Goal: Transaction & Acquisition: Book appointment/travel/reservation

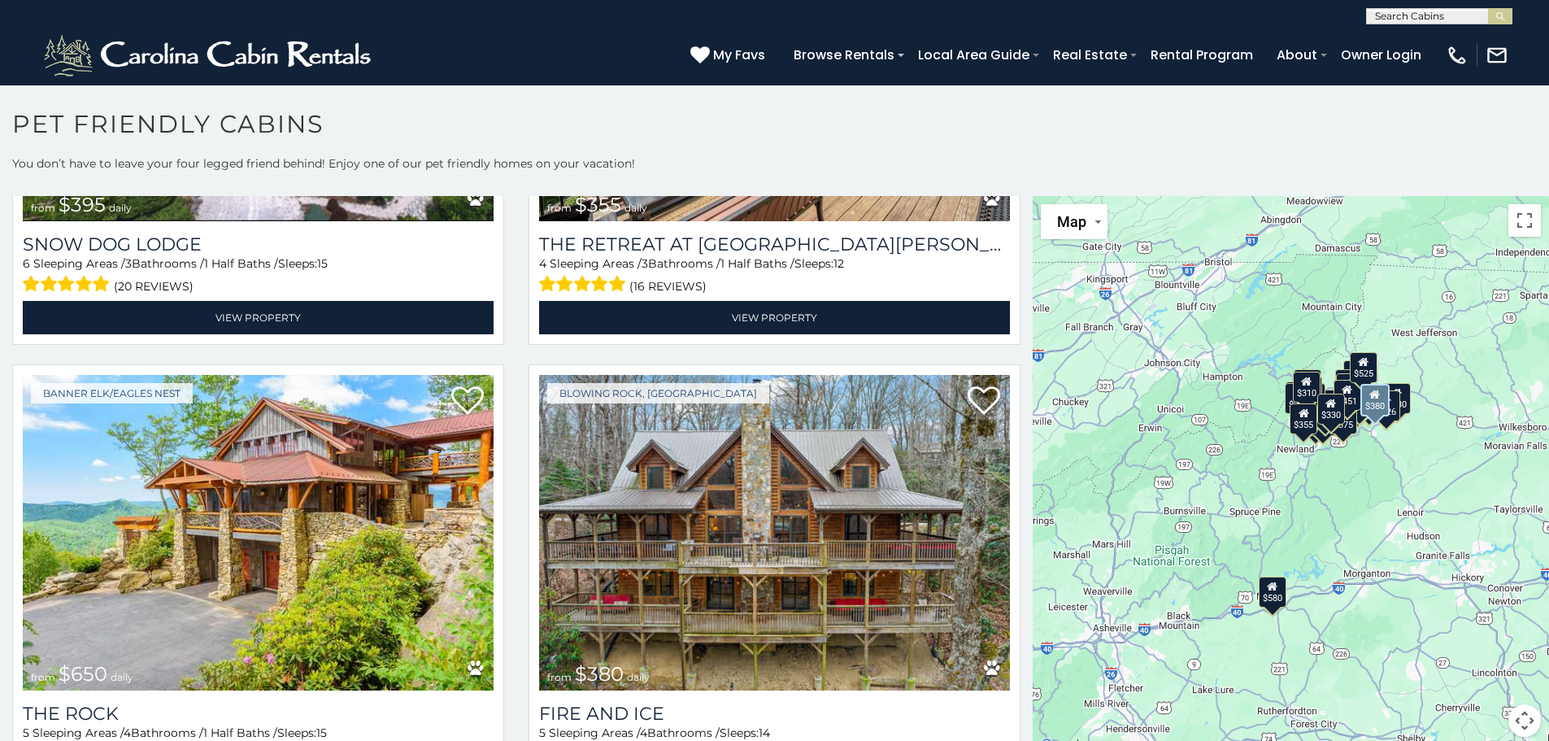
scroll to position [3253, 0]
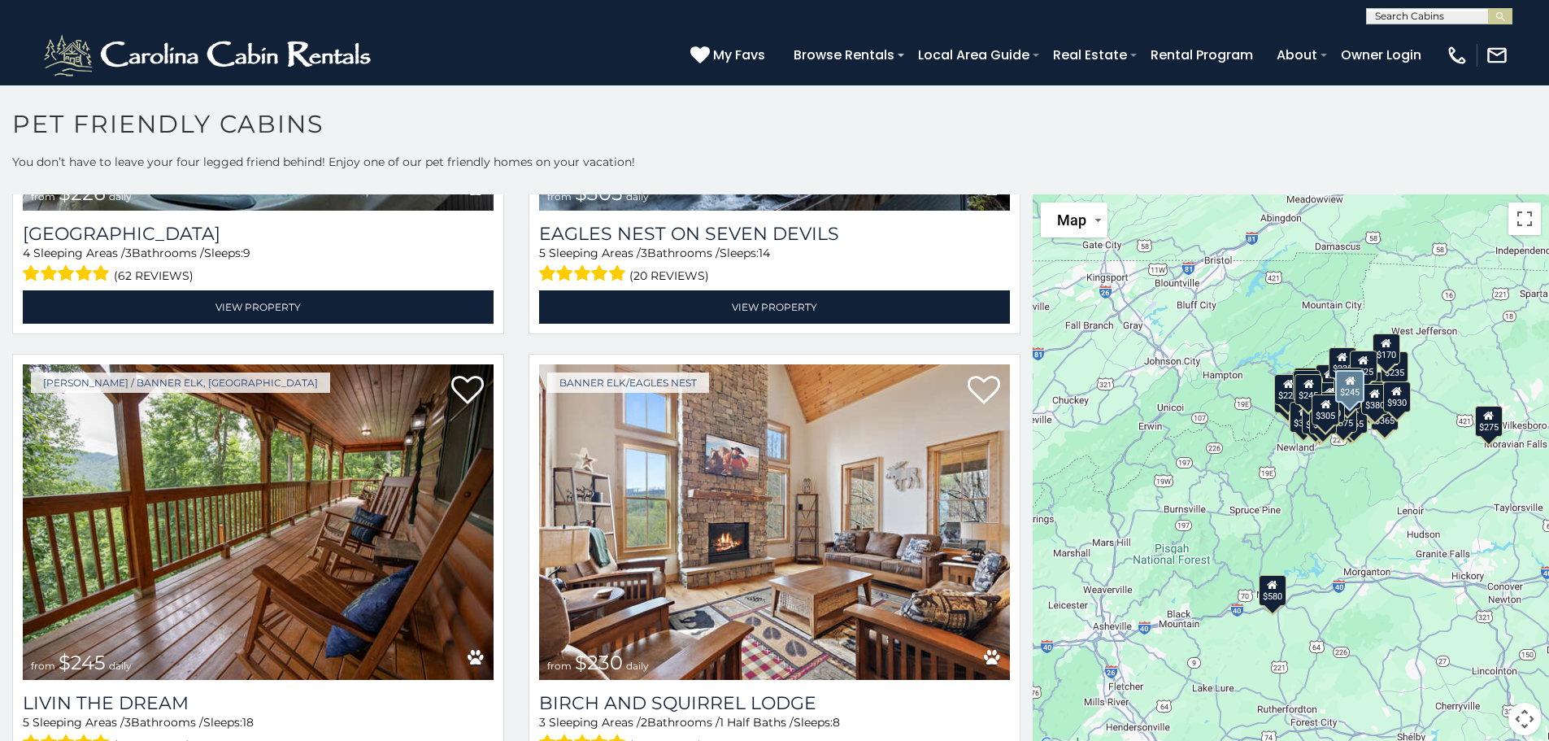
scroll to position [7, 0]
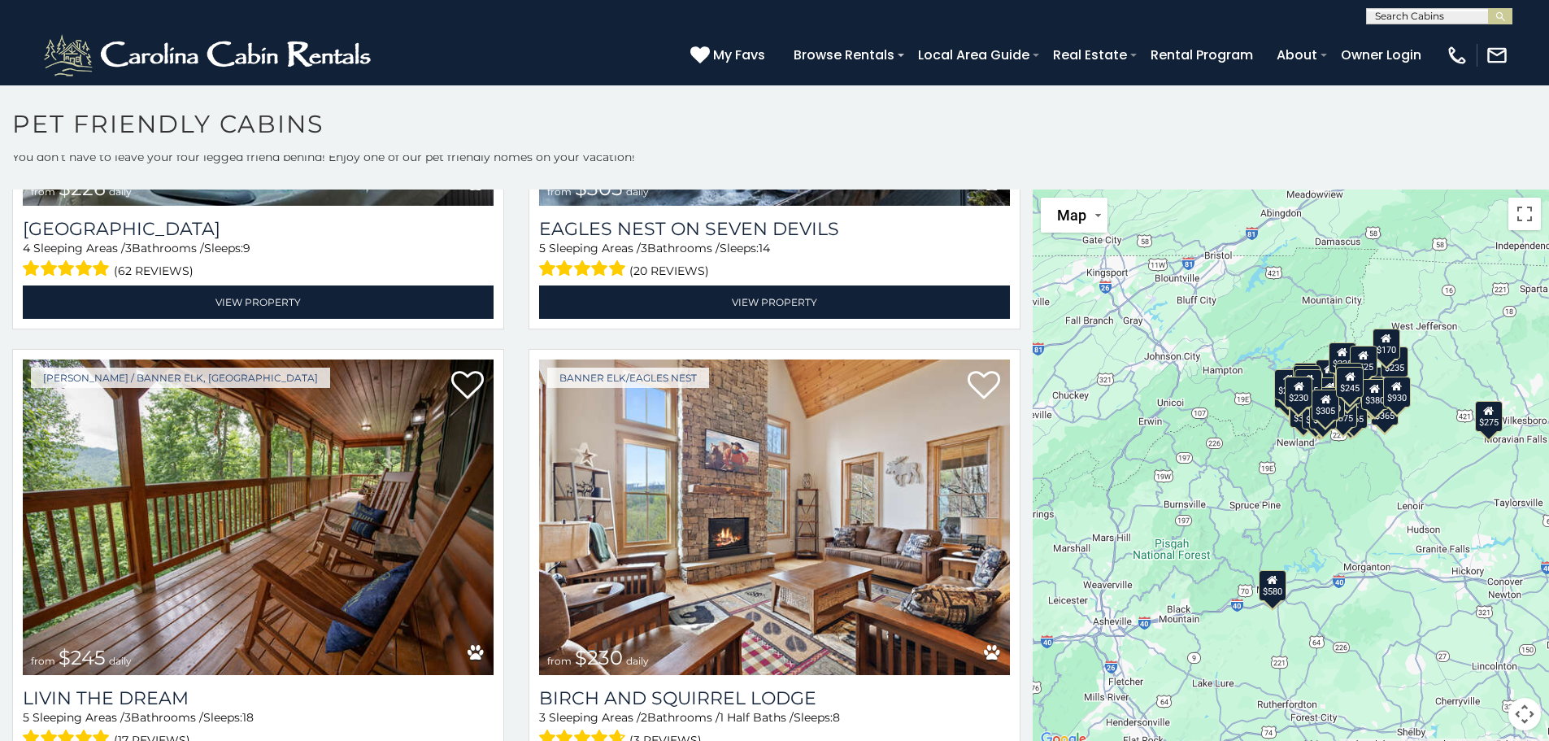
click at [1322, 415] on div "$305" at bounding box center [1327, 404] width 28 height 31
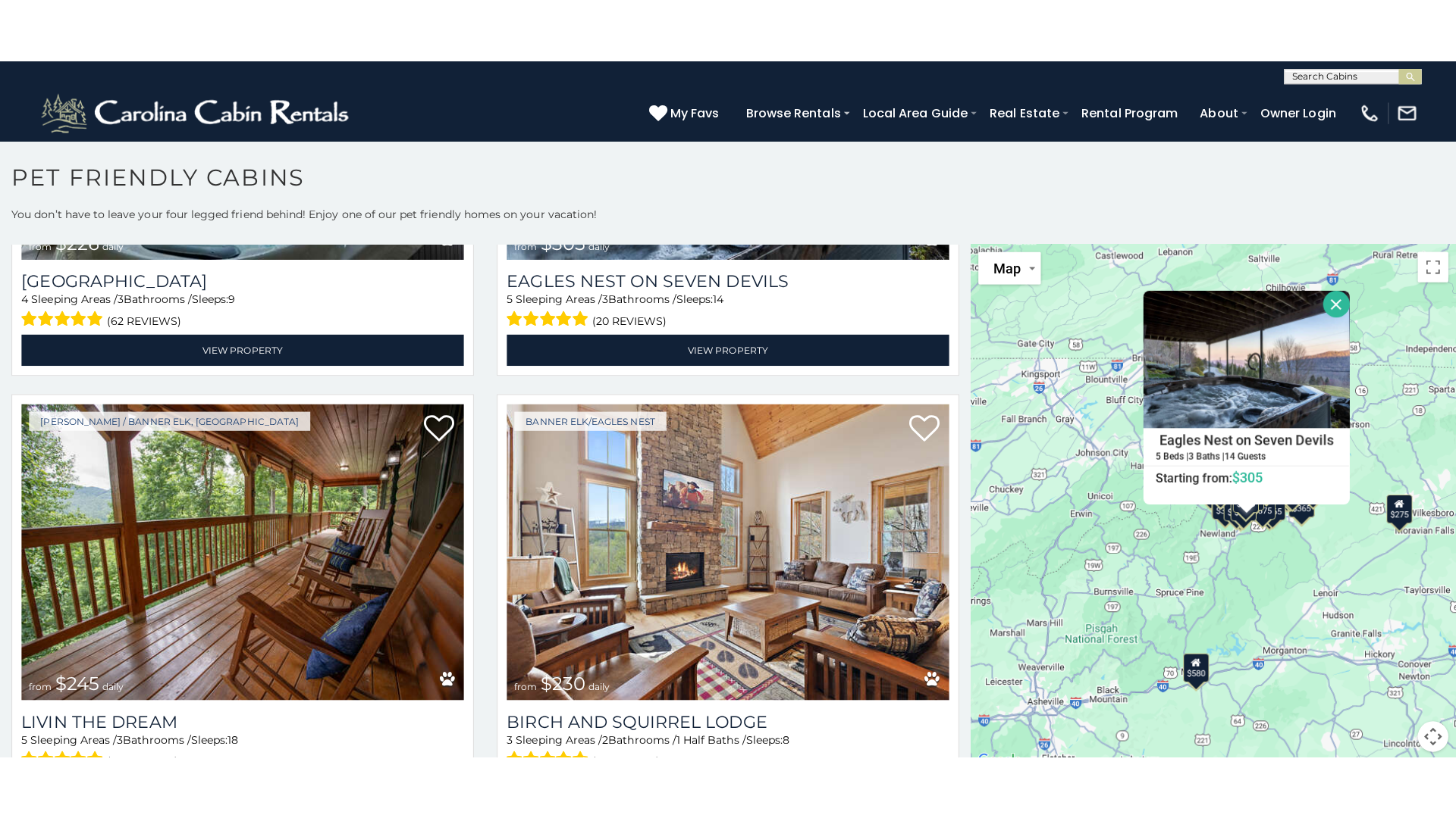
scroll to position [0, 0]
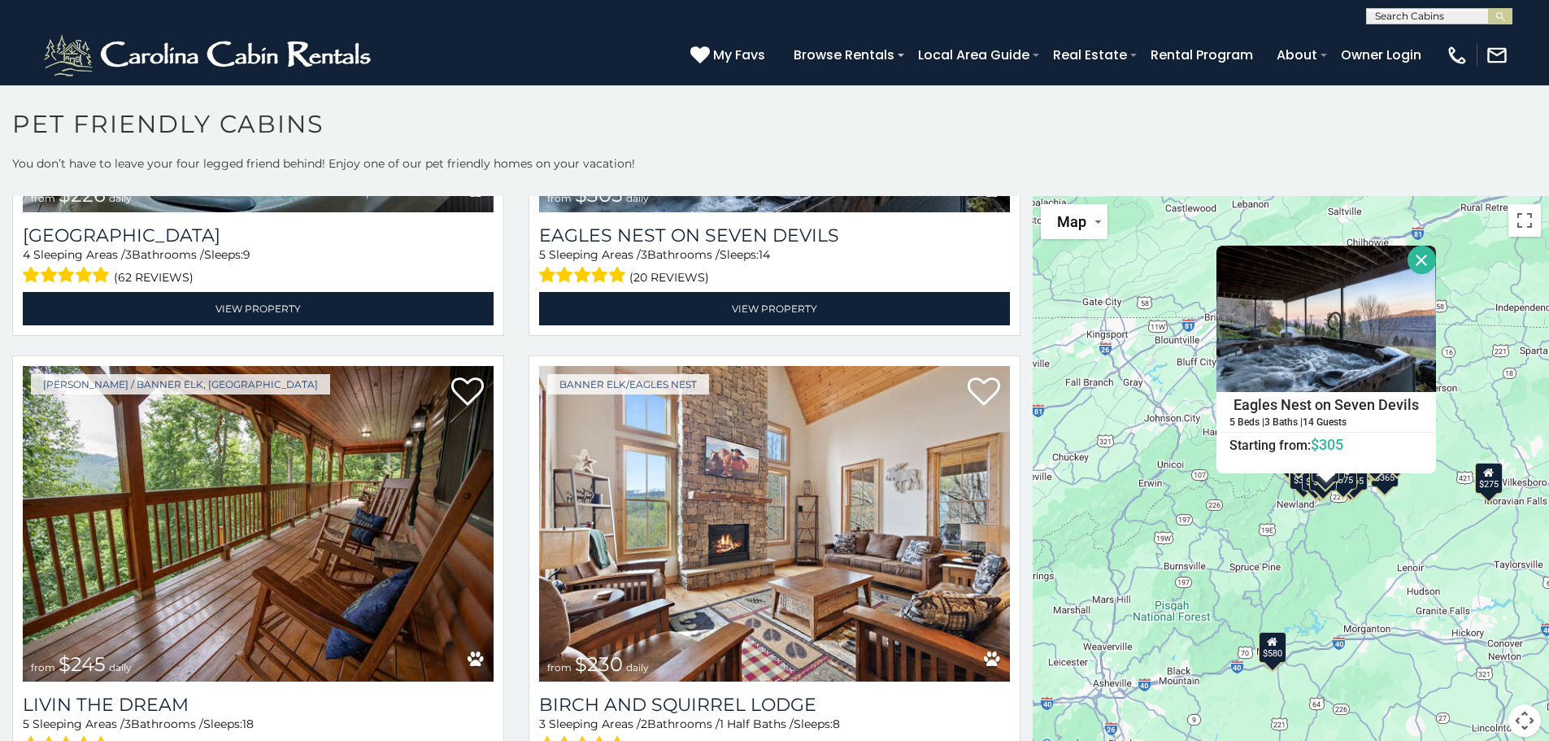
click at [1412, 248] on button "Close" at bounding box center [1422, 260] width 28 height 28
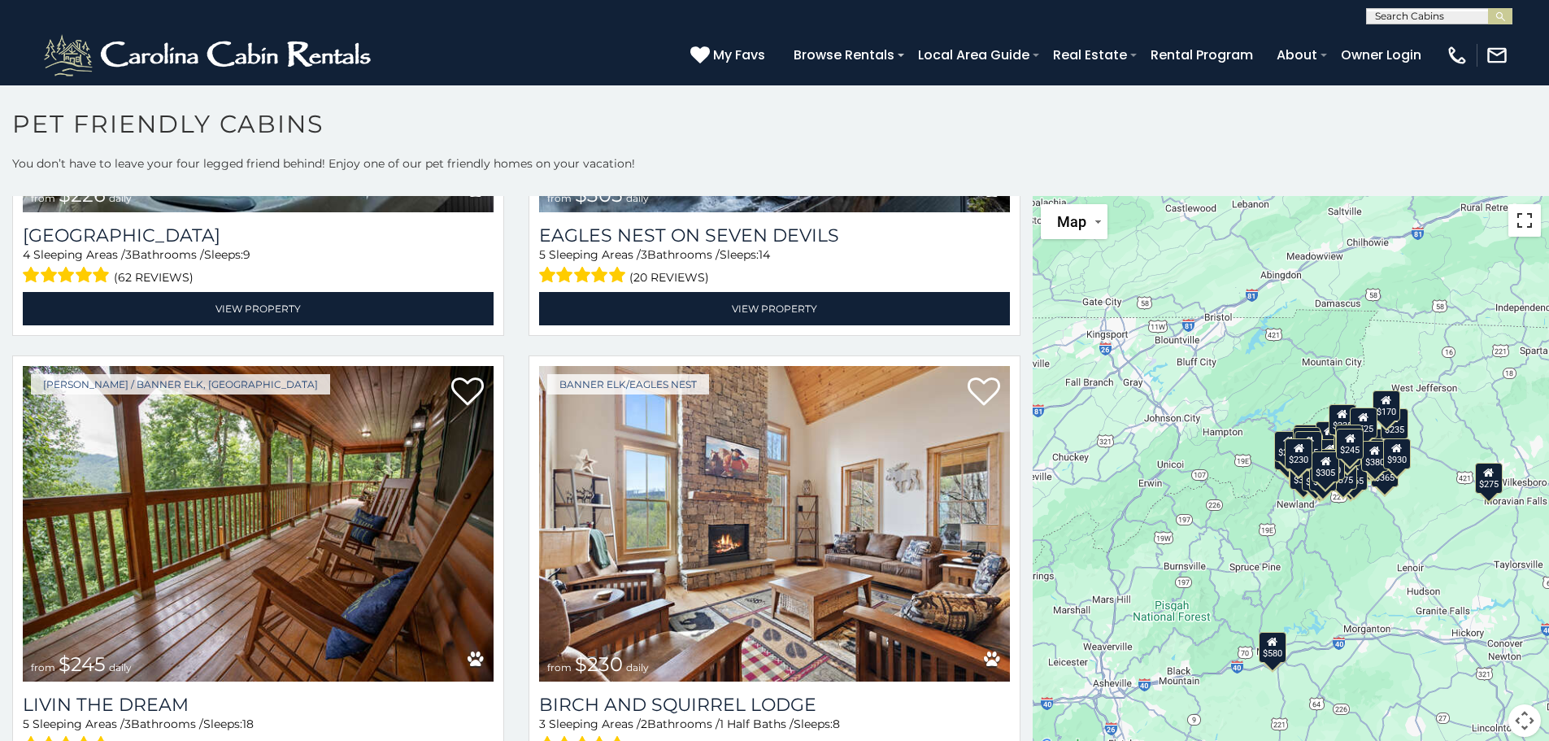
click at [1521, 221] on button "Toggle fullscreen view" at bounding box center [1525, 220] width 33 height 33
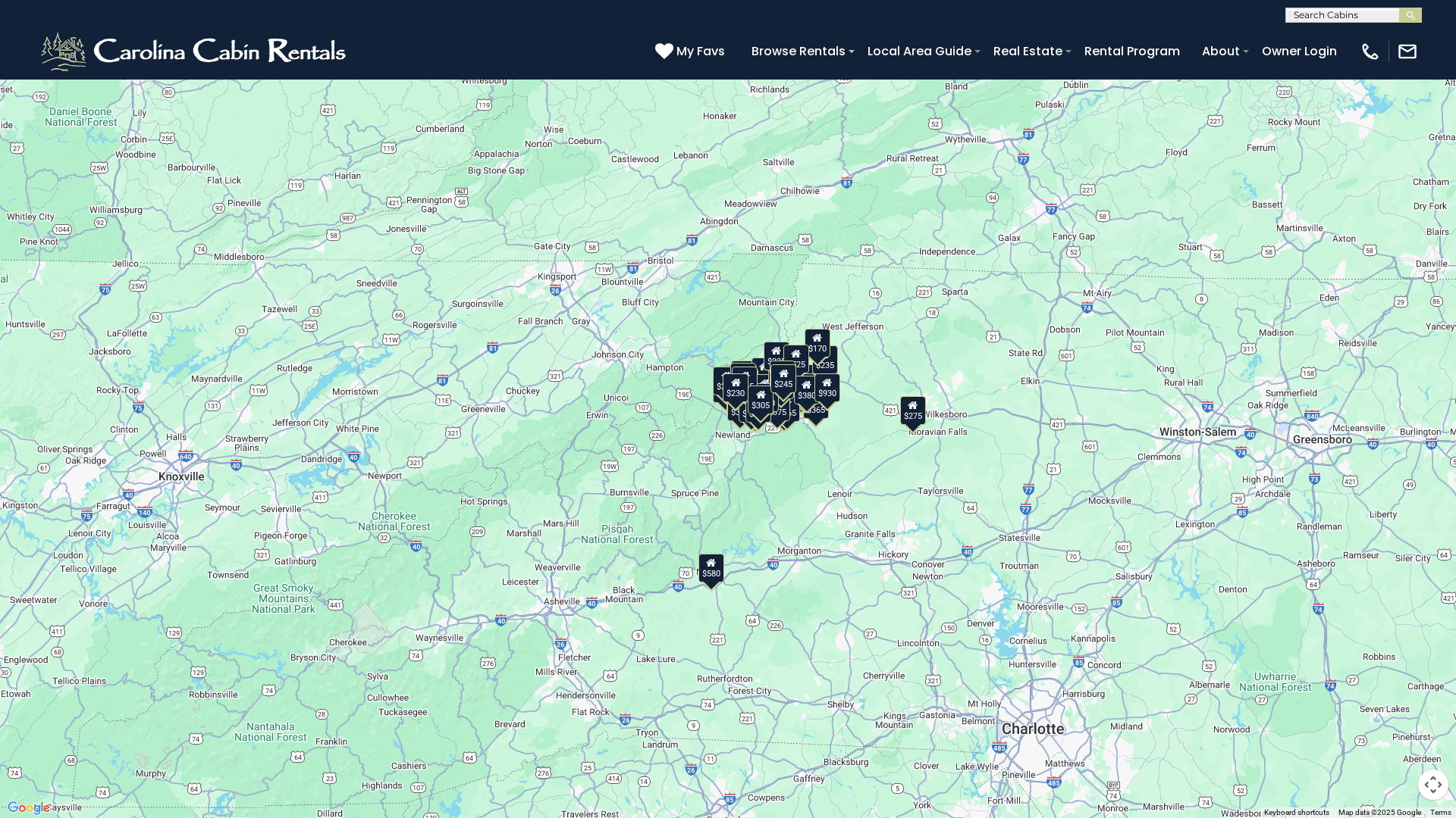
click at [821, 355] on div "$170" at bounding box center [817, 343] width 26 height 29
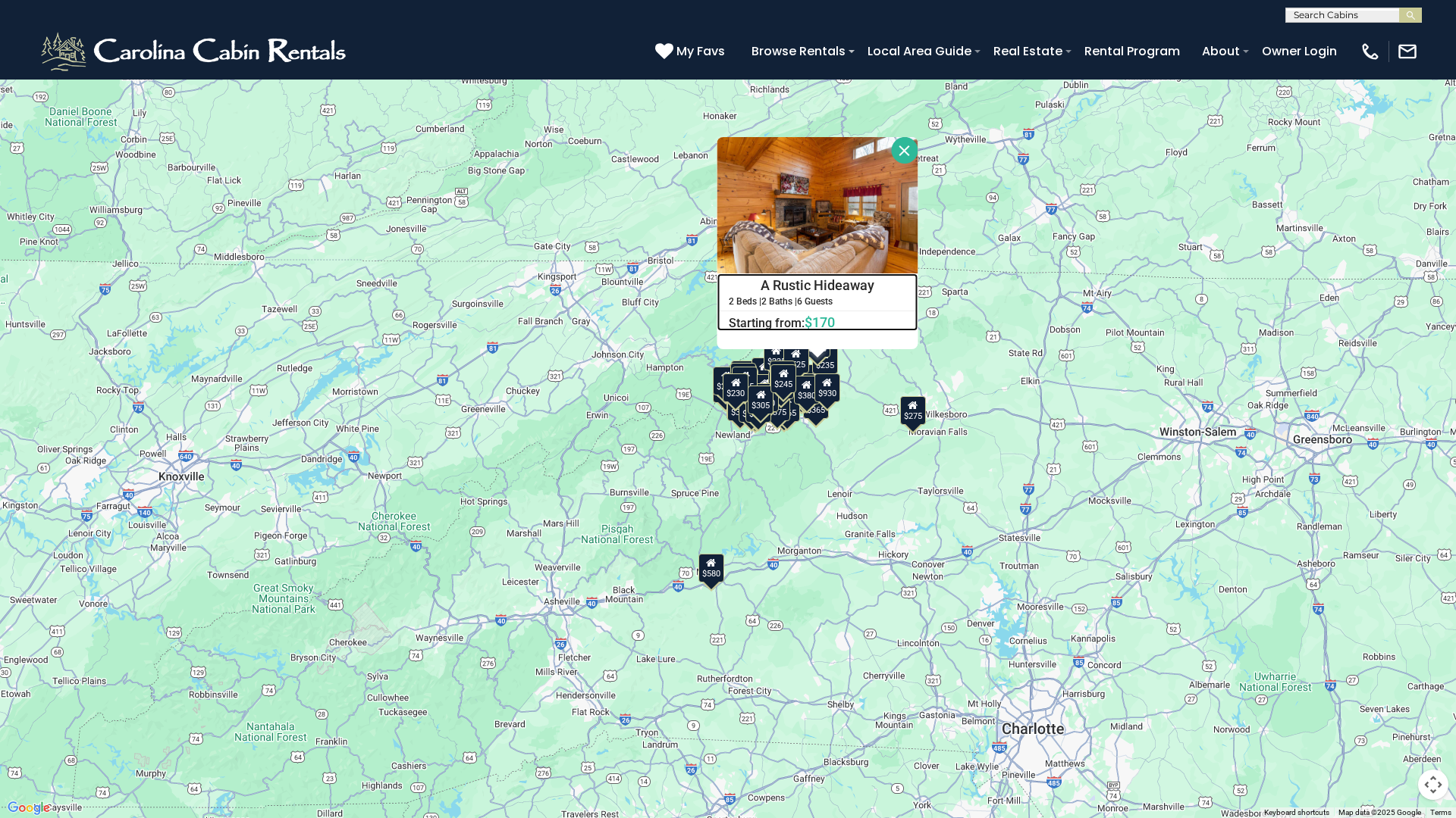
click at [800, 284] on h4 "A Rustic Hideaway" at bounding box center [817, 285] width 199 height 22
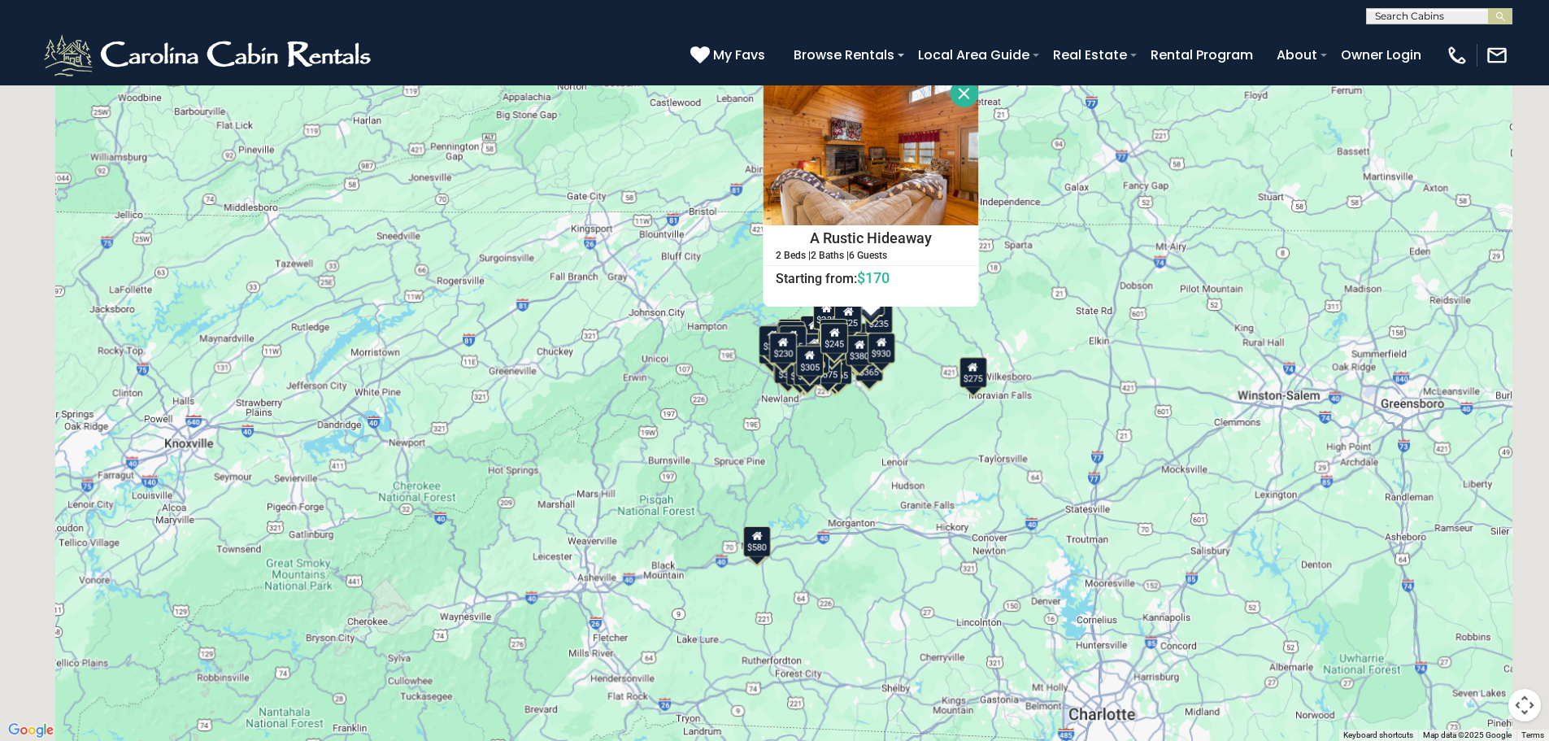
scroll to position [6448, 0]
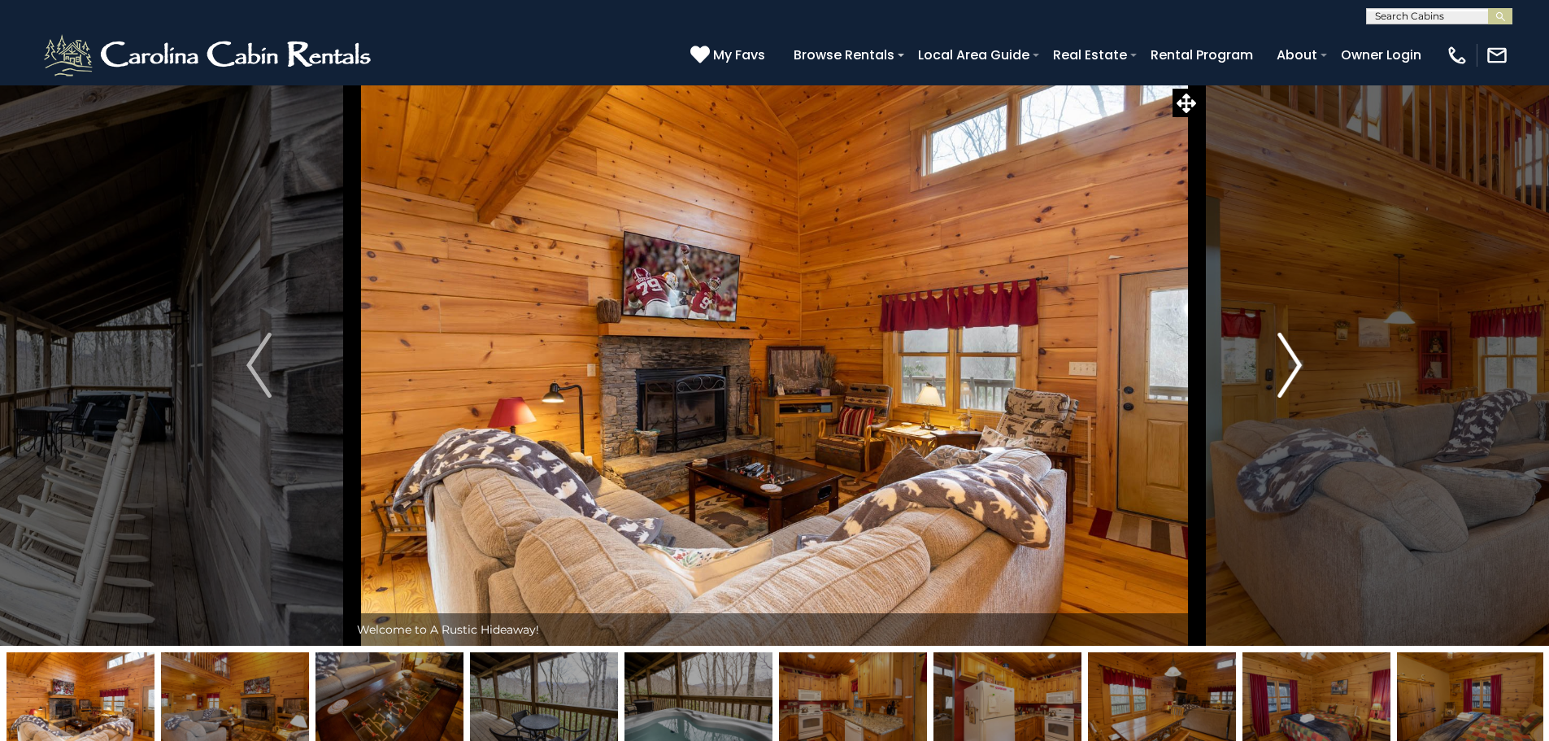
click at [1287, 368] on img "Next" at bounding box center [1290, 365] width 24 height 65
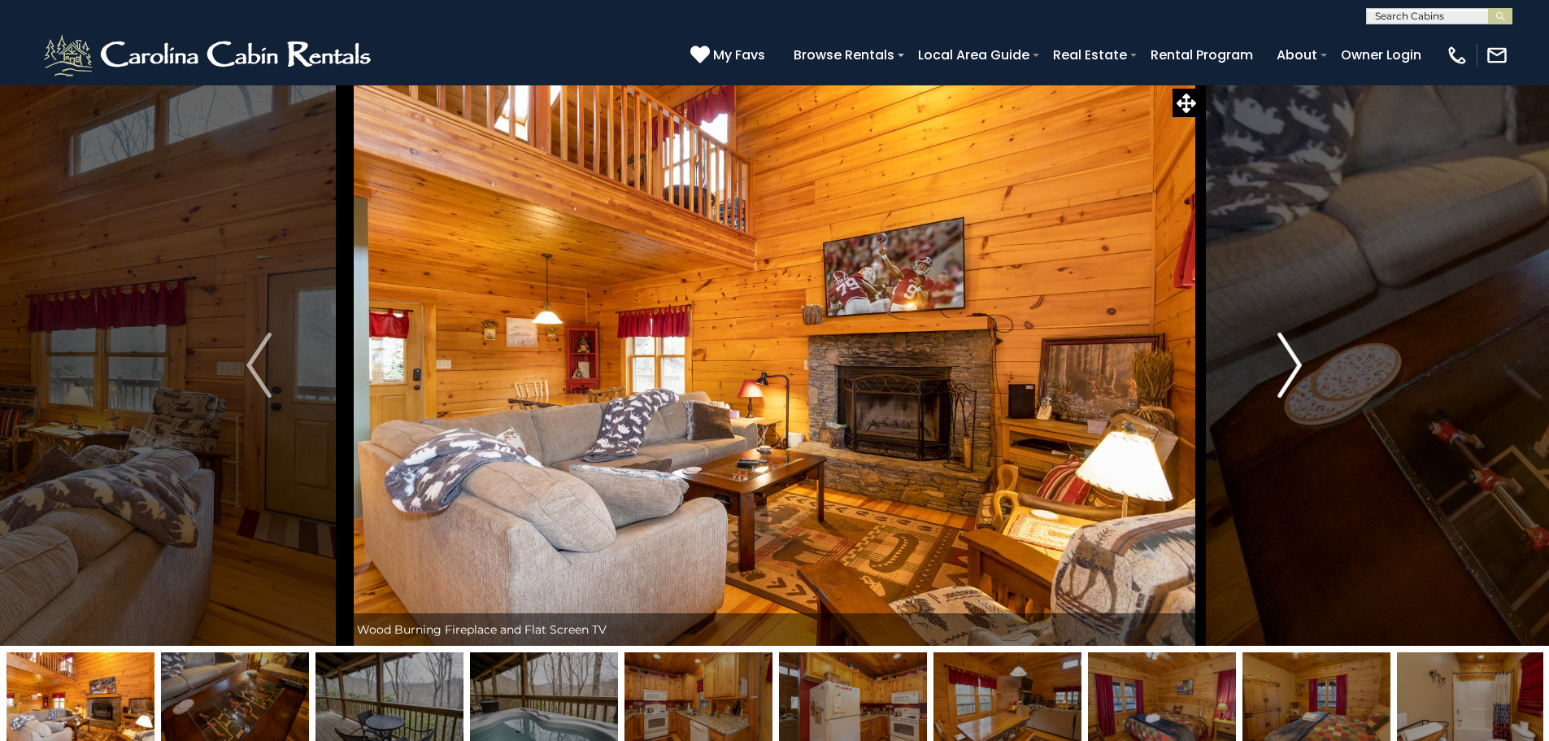
click at [1287, 368] on img "Next" at bounding box center [1290, 365] width 24 height 65
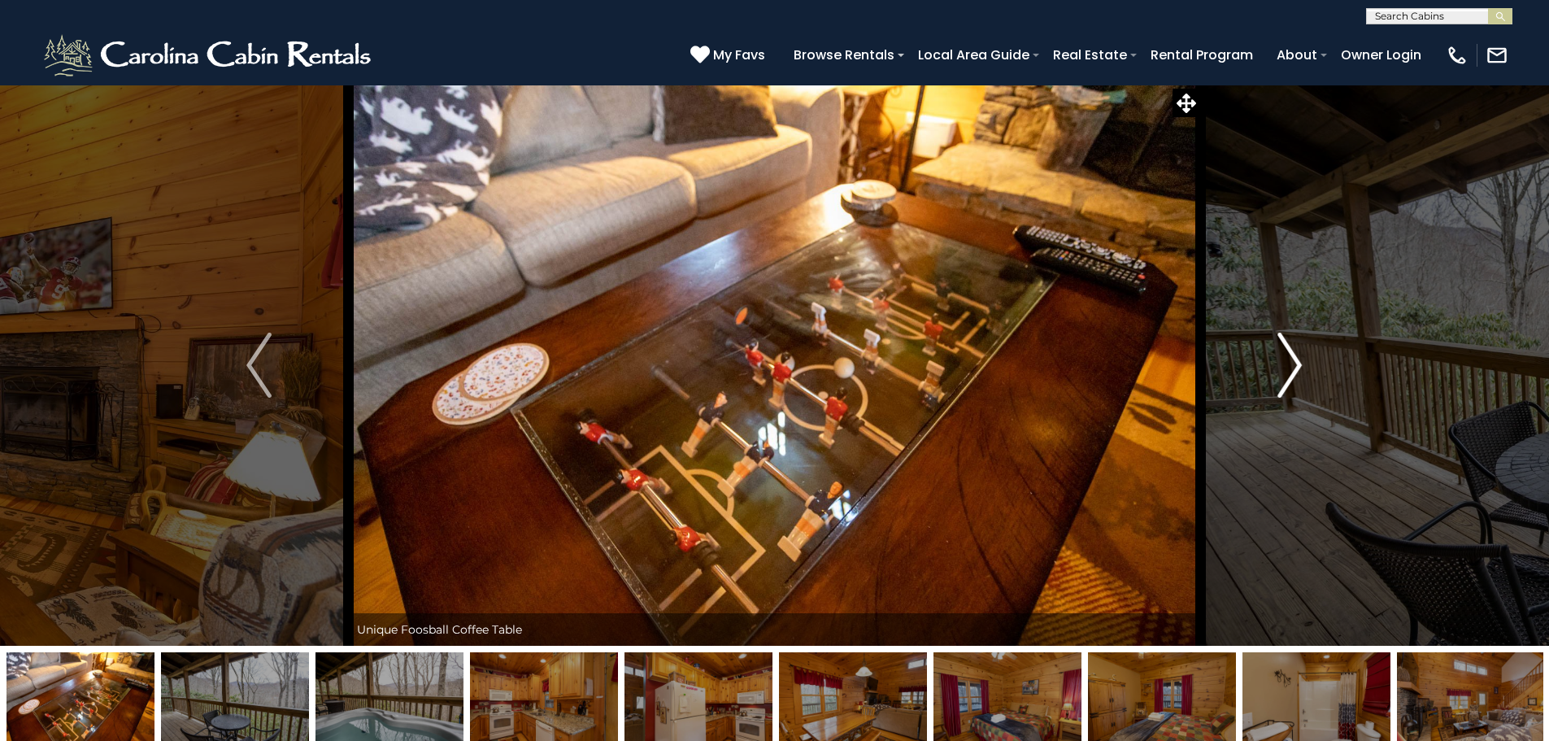
click at [1287, 368] on img "Next" at bounding box center [1290, 365] width 24 height 65
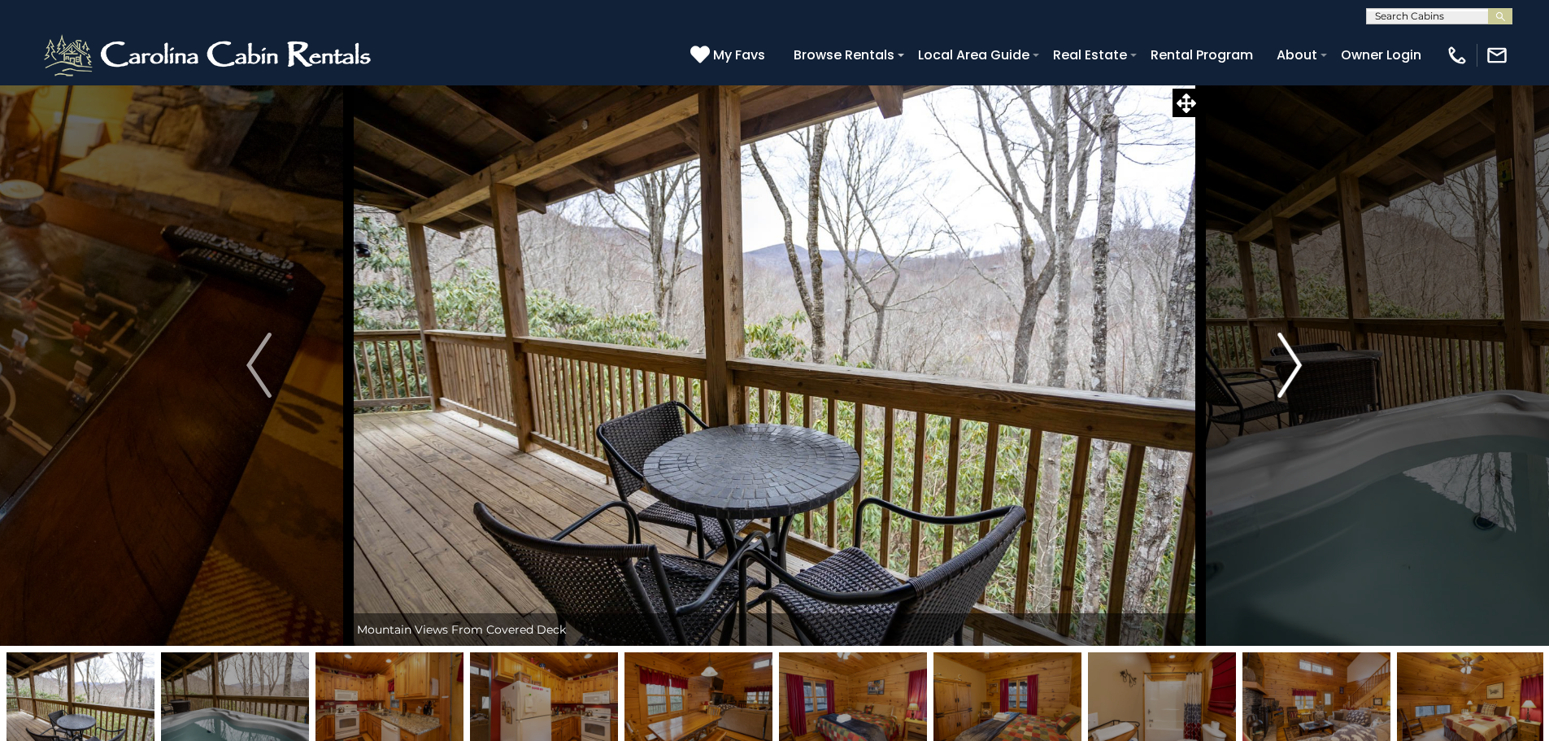
click at [1287, 368] on img "Next" at bounding box center [1290, 365] width 24 height 65
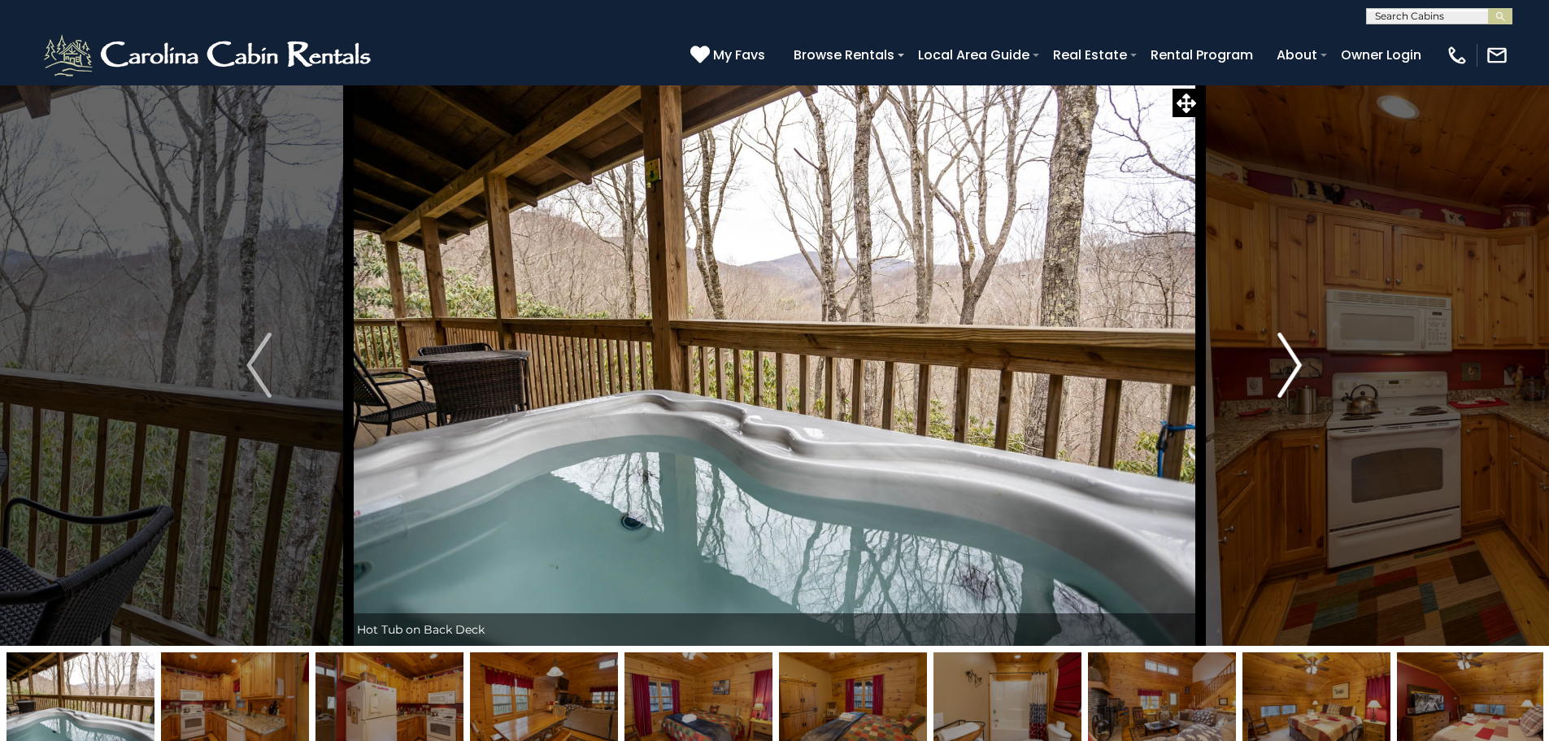
click at [1287, 368] on img "Next" at bounding box center [1290, 365] width 24 height 65
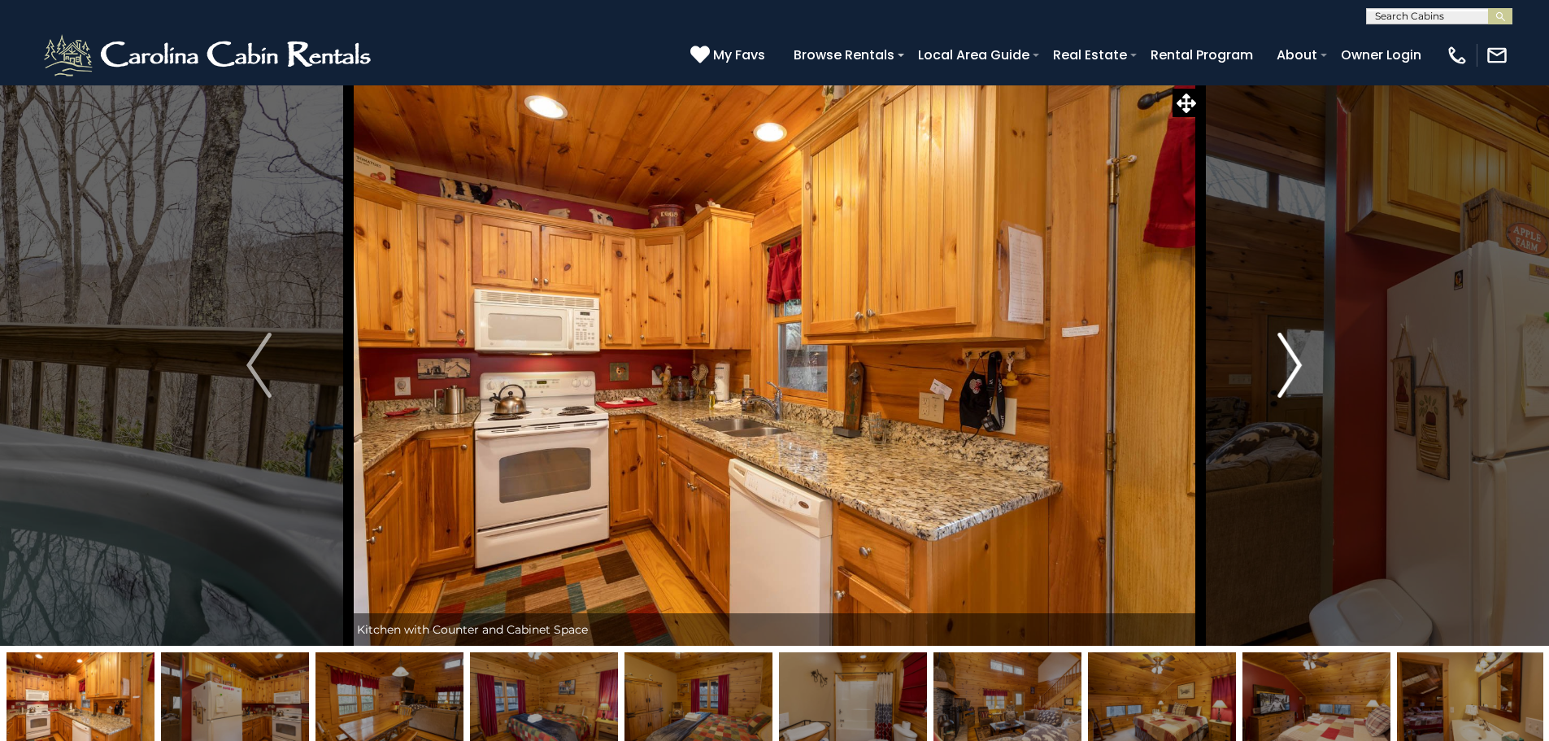
click at [1287, 368] on img "Next" at bounding box center [1290, 365] width 24 height 65
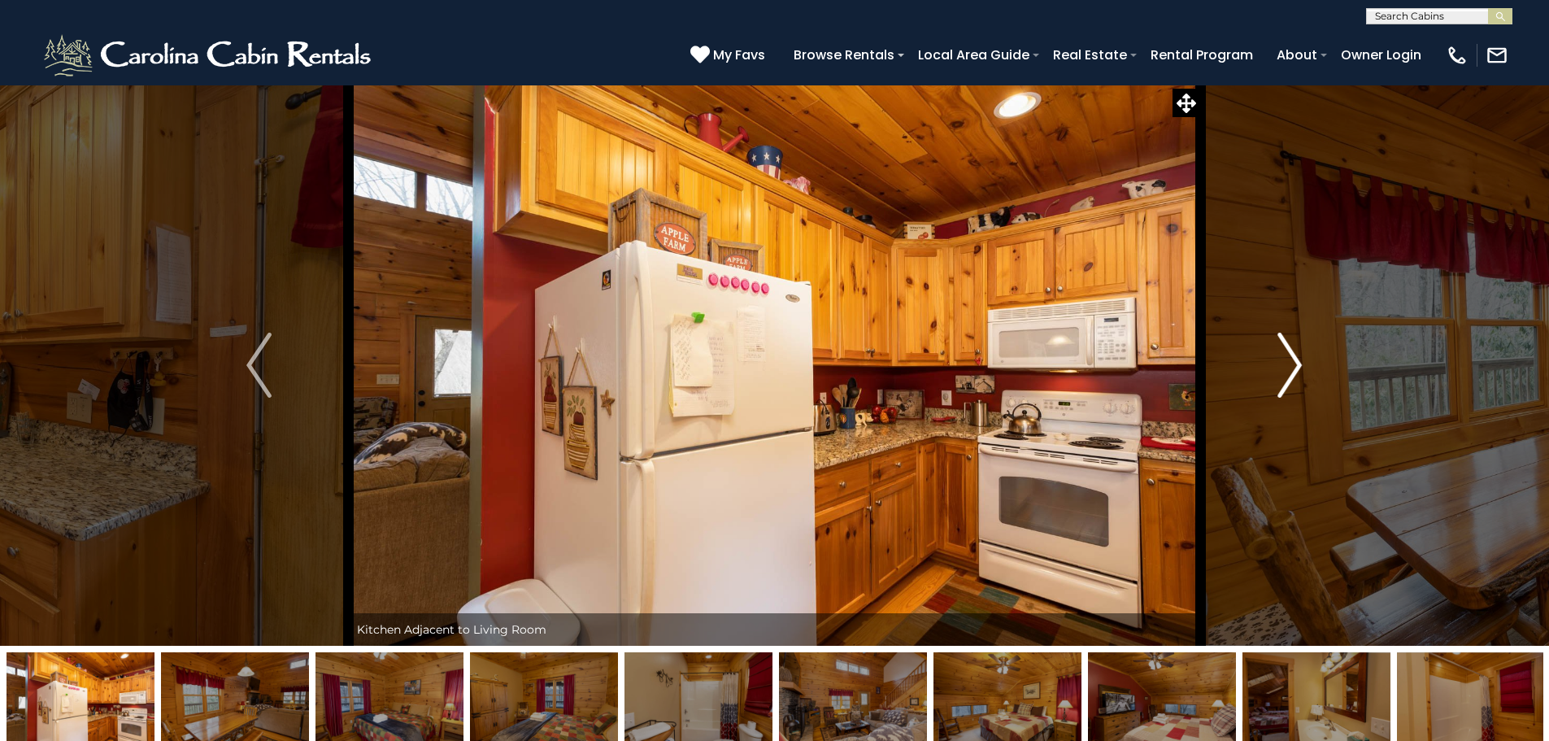
click at [1287, 368] on img "Next" at bounding box center [1290, 365] width 24 height 65
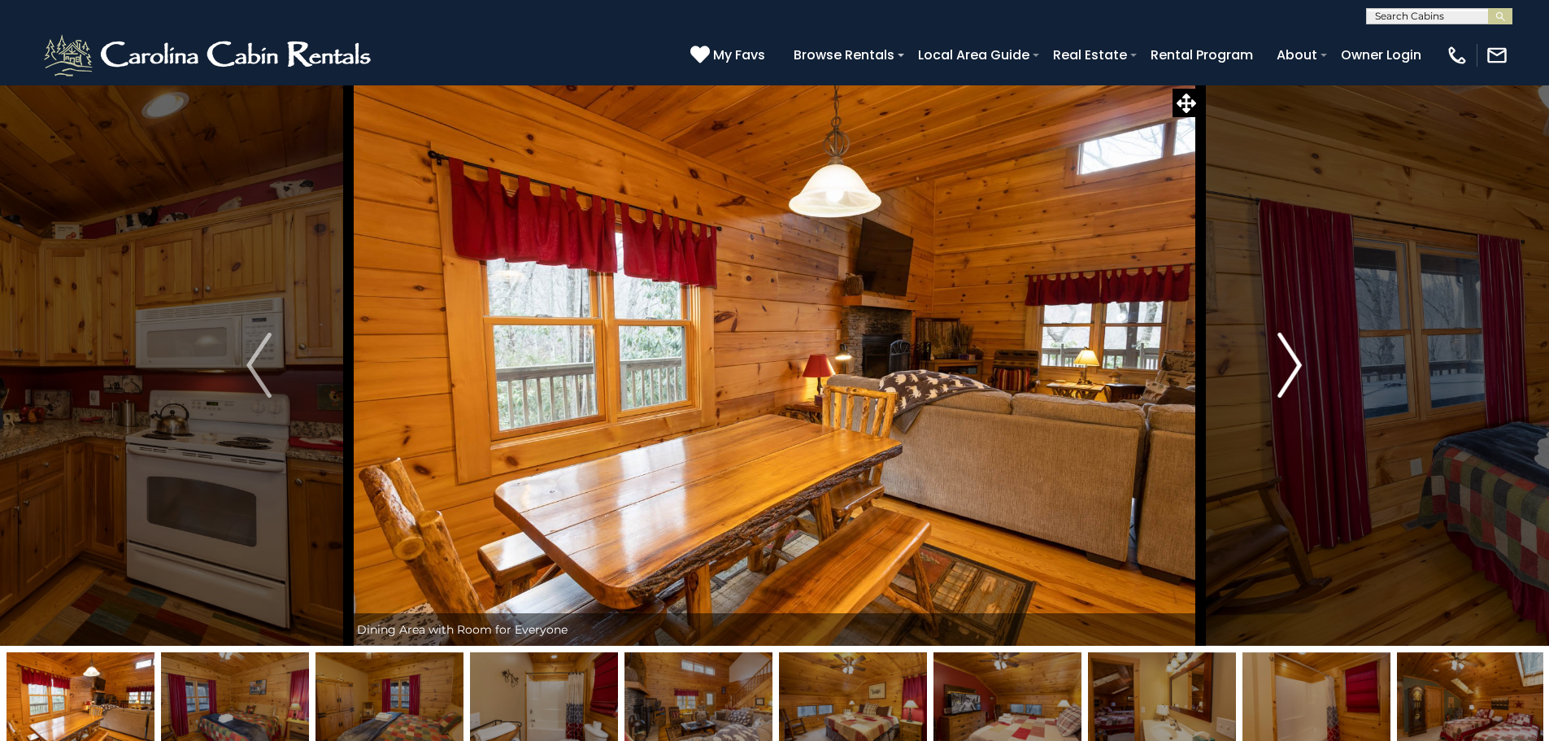
click at [1287, 368] on img "Next" at bounding box center [1290, 365] width 24 height 65
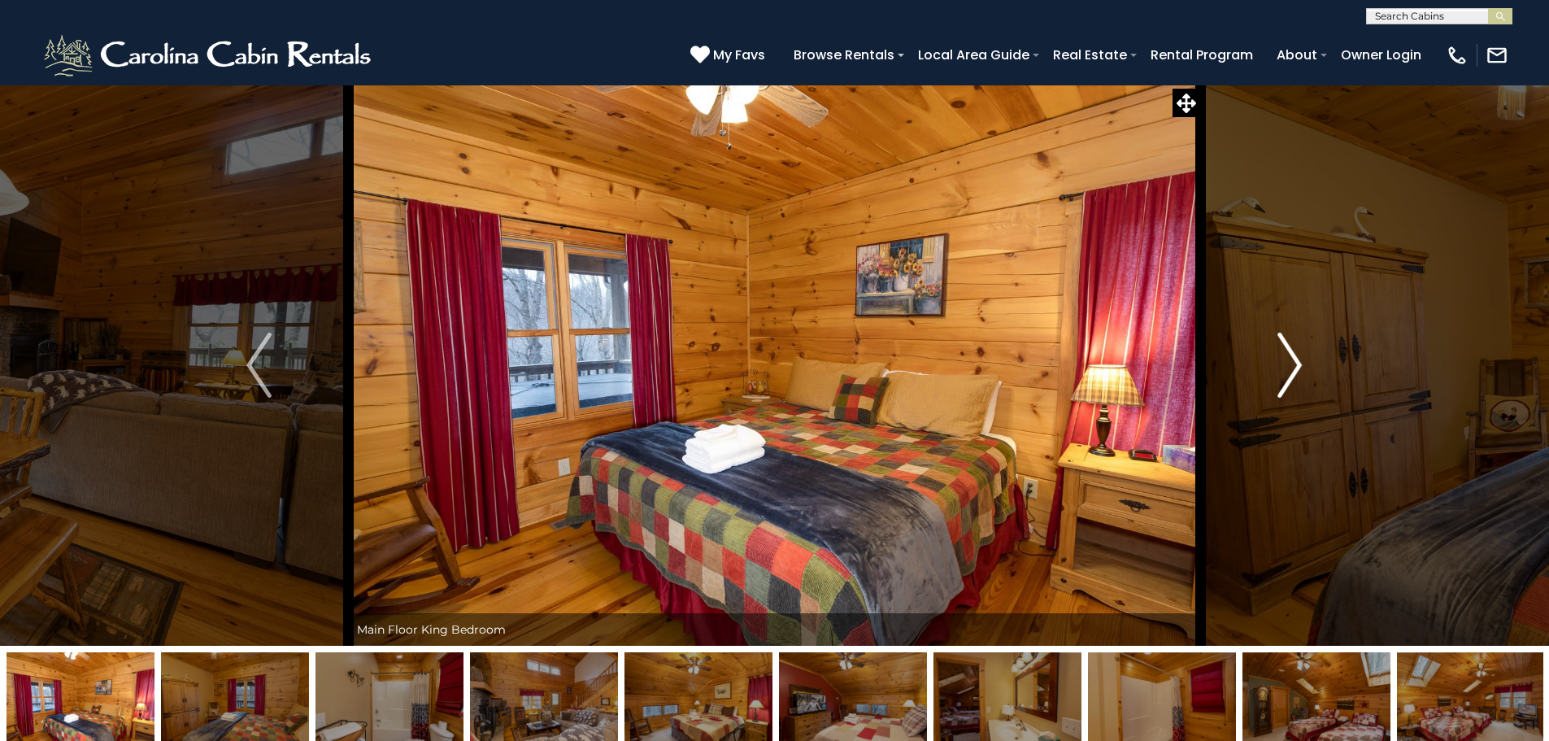
click at [1287, 368] on img "Next" at bounding box center [1290, 365] width 24 height 65
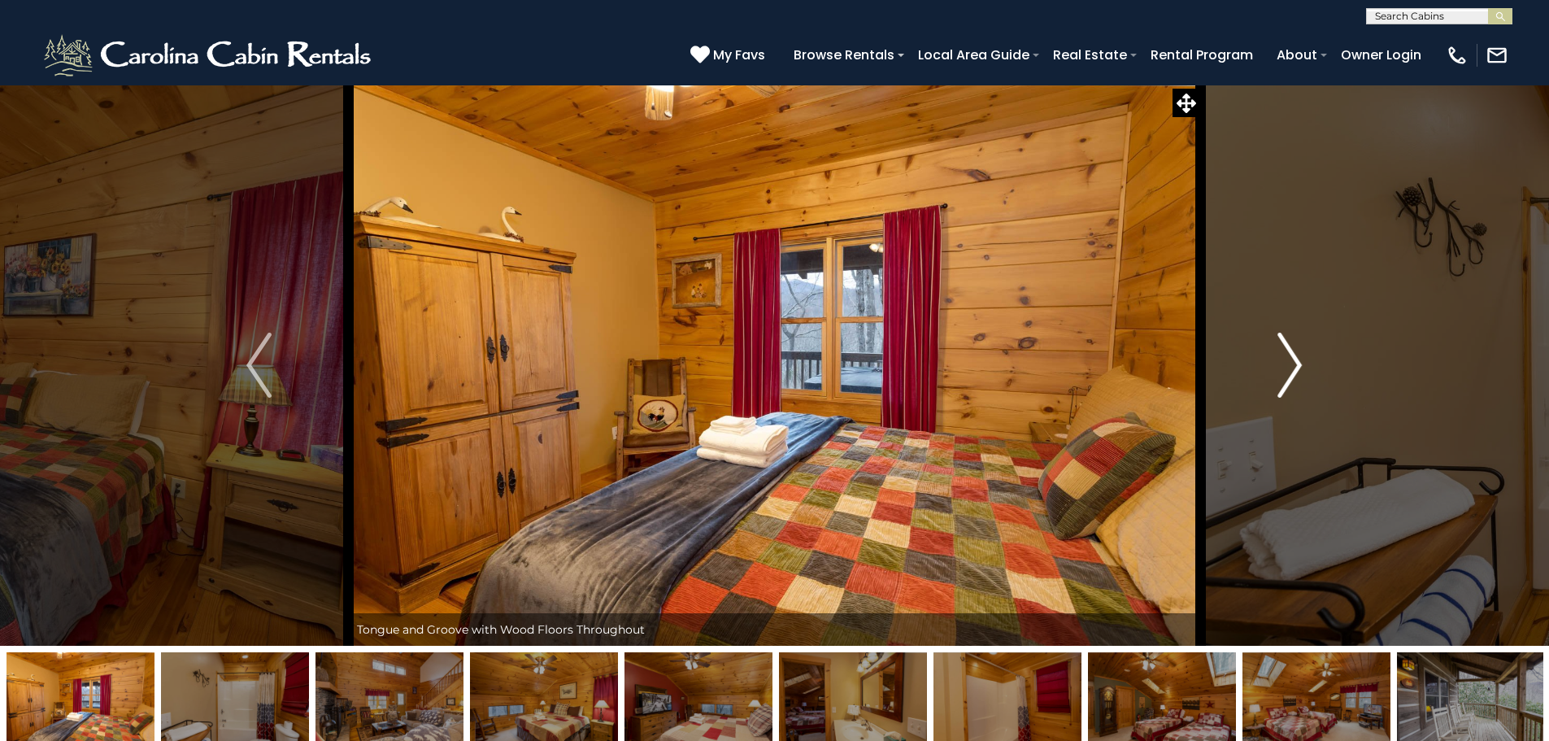
click at [1287, 368] on img "Next" at bounding box center [1290, 365] width 24 height 65
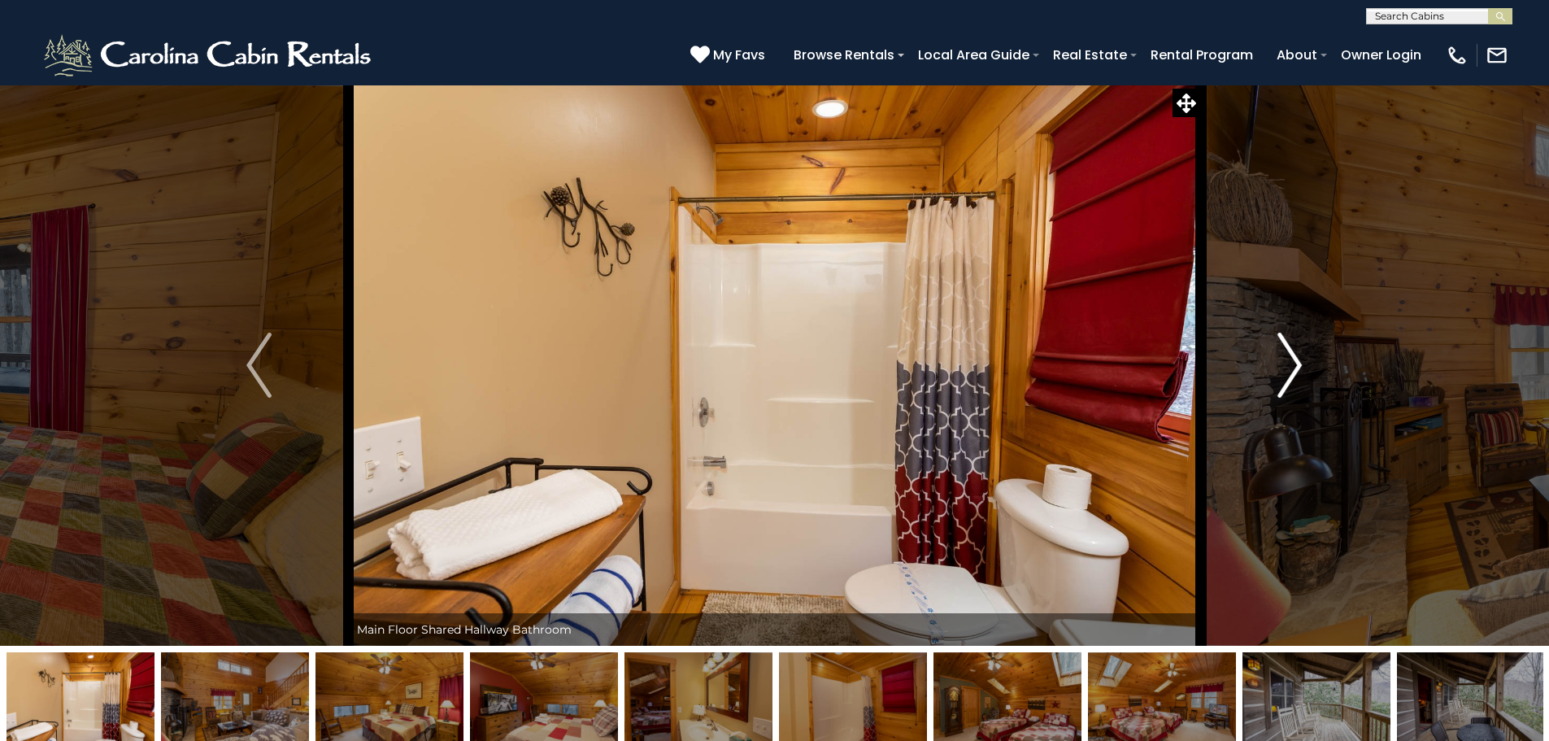
click at [1287, 368] on img "Next" at bounding box center [1290, 365] width 24 height 65
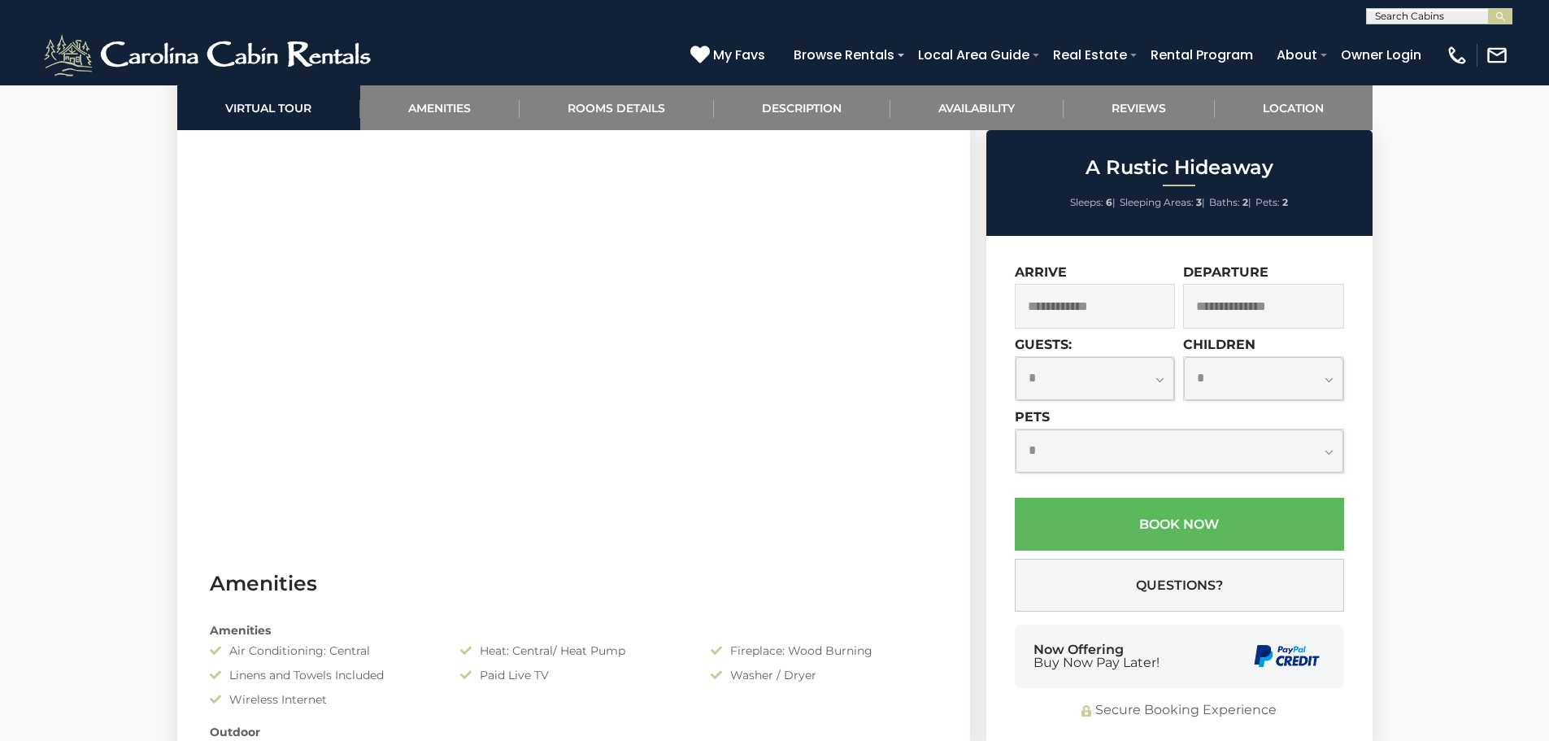
scroll to position [895, 0]
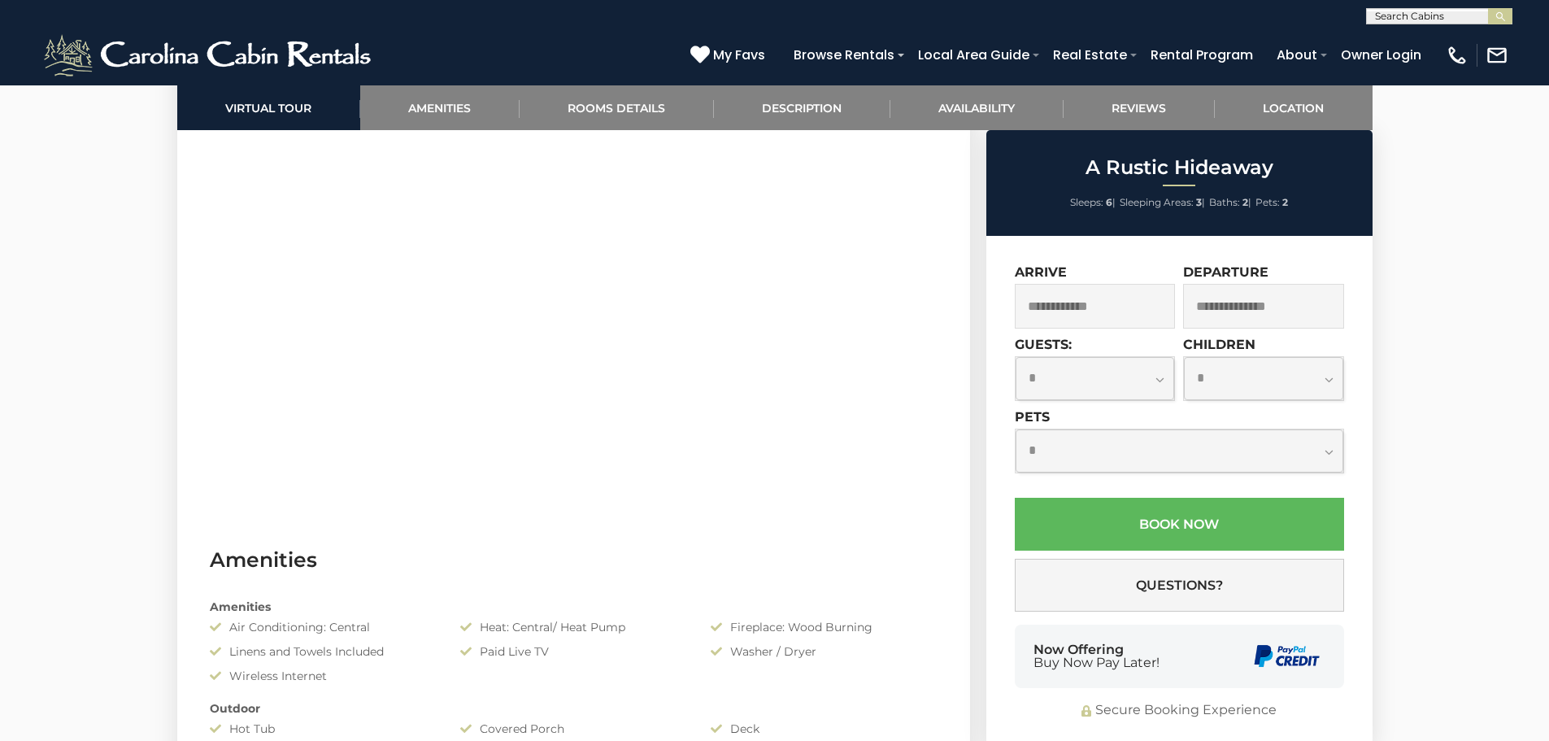
click at [1326, 447] on select "**********" at bounding box center [1180, 450] width 328 height 43
select select "*"
click at [1016, 429] on select "**********" at bounding box center [1180, 450] width 328 height 43
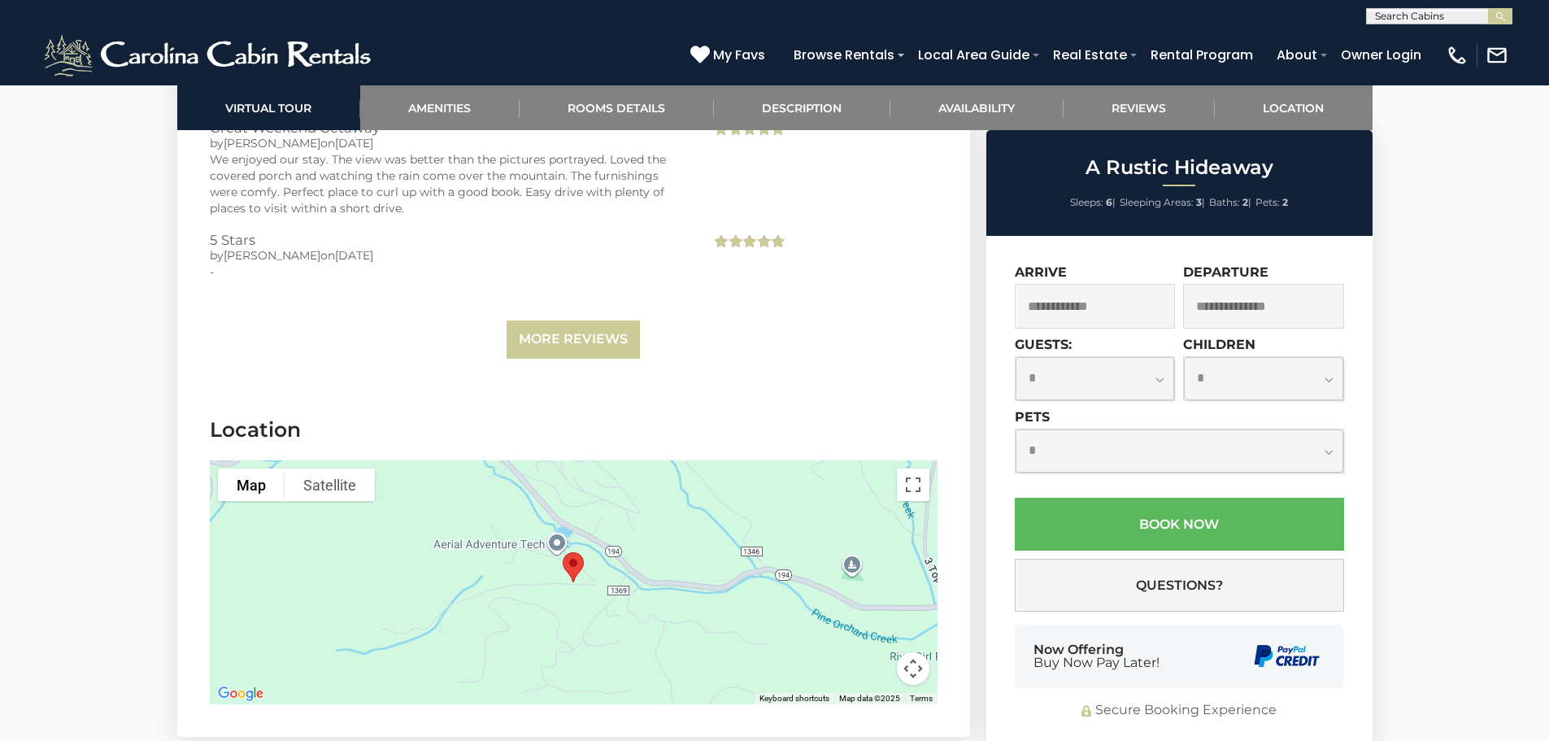
scroll to position [3660, 0]
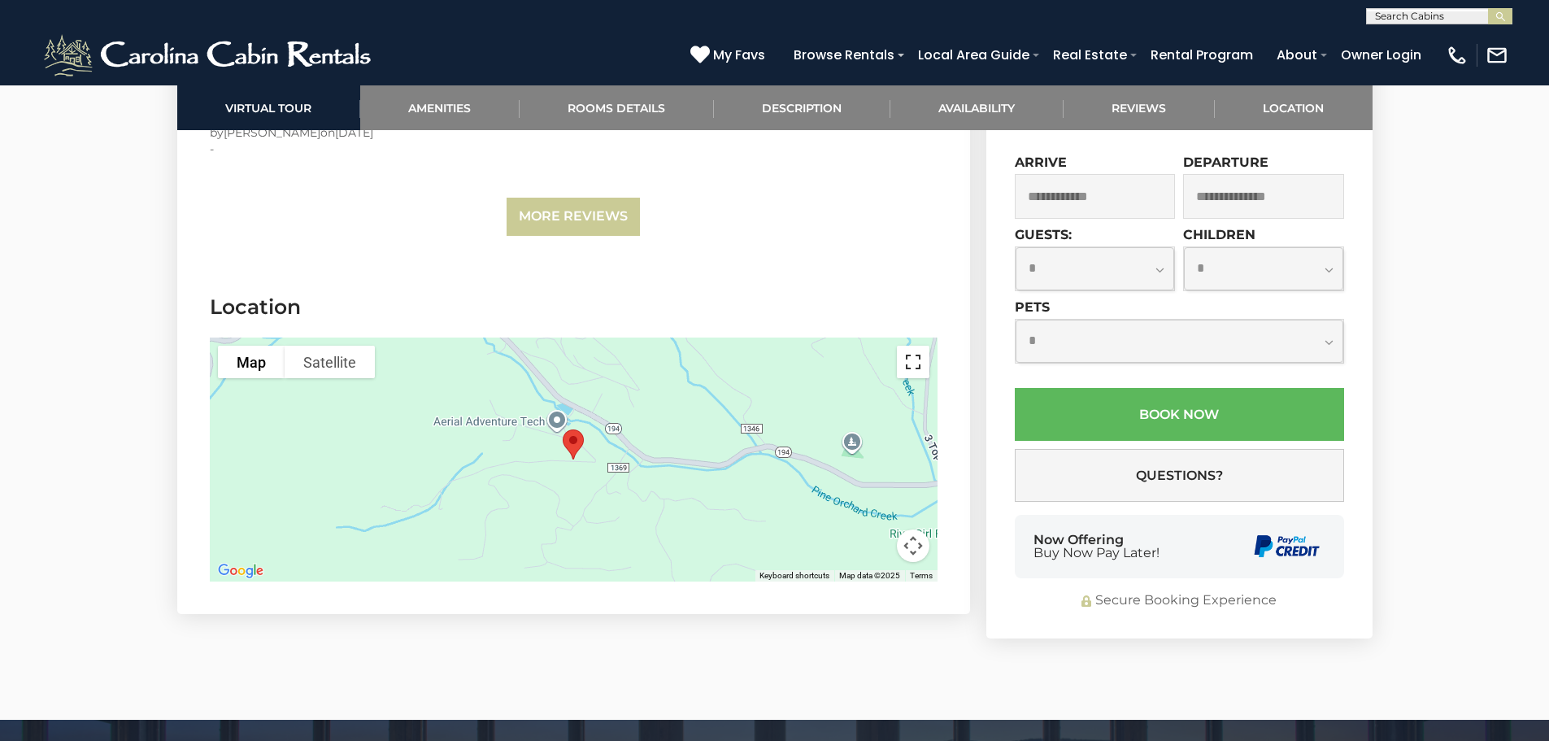
click at [913, 366] on button "Toggle fullscreen view" at bounding box center [913, 362] width 33 height 33
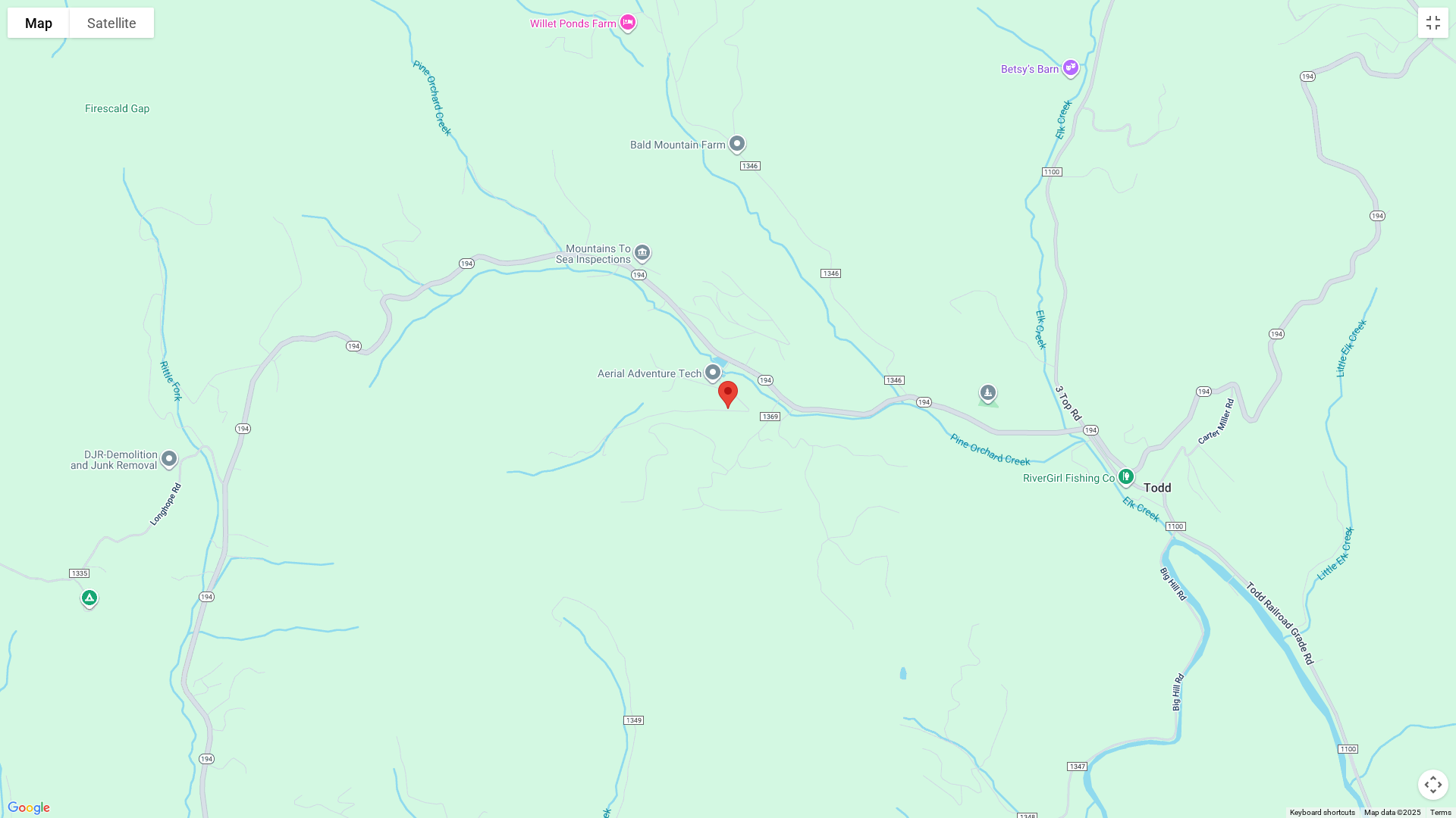
click at [890, 490] on div at bounding box center [728, 409] width 1456 height 818
click at [43, 49] on label "Terrain" at bounding box center [49, 53] width 43 height 16
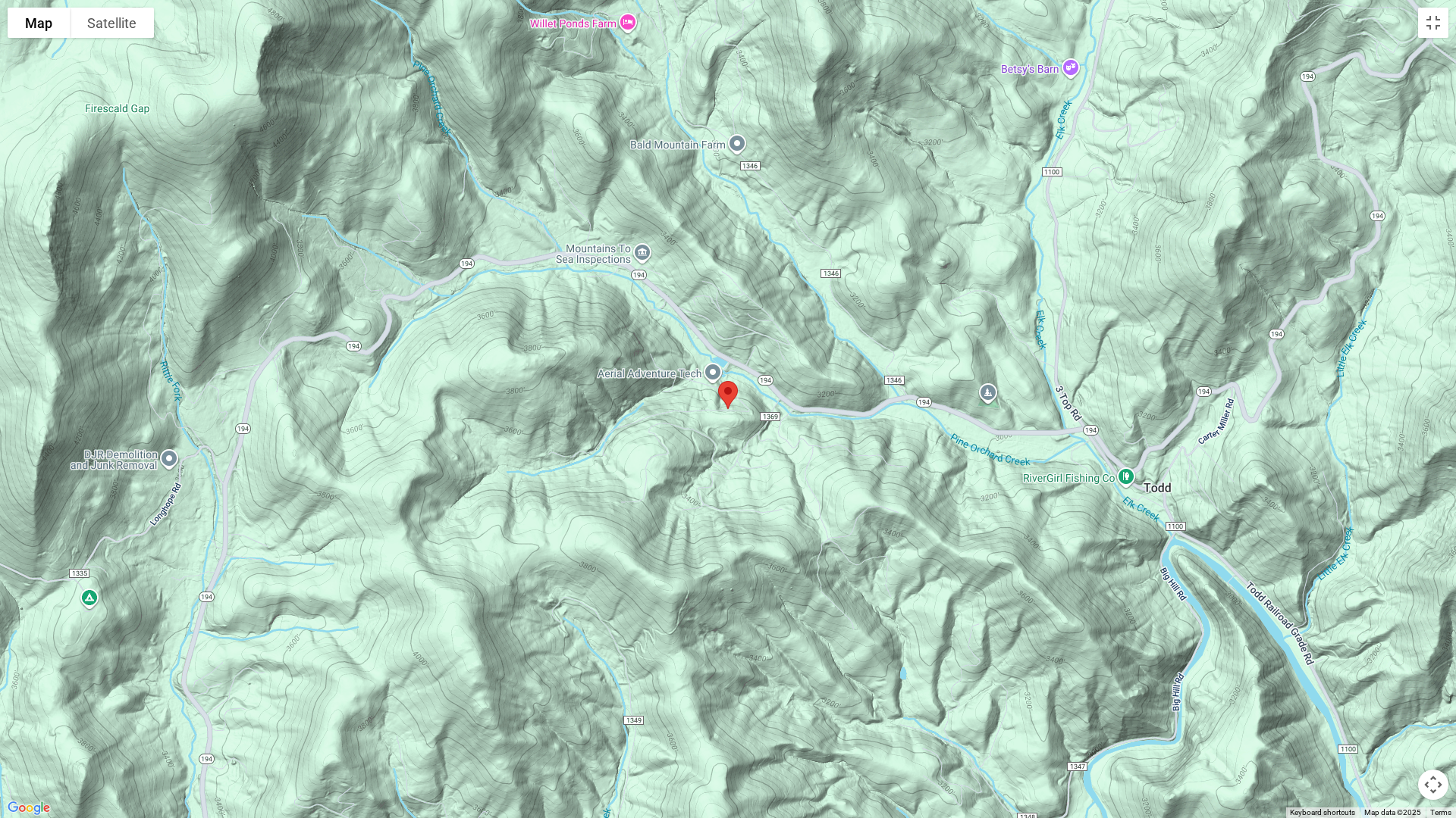
click at [1440, 689] on button "Map camera controls" at bounding box center [1433, 784] width 31 height 31
click at [1402, 689] on button "Zoom out" at bounding box center [1394, 784] width 31 height 31
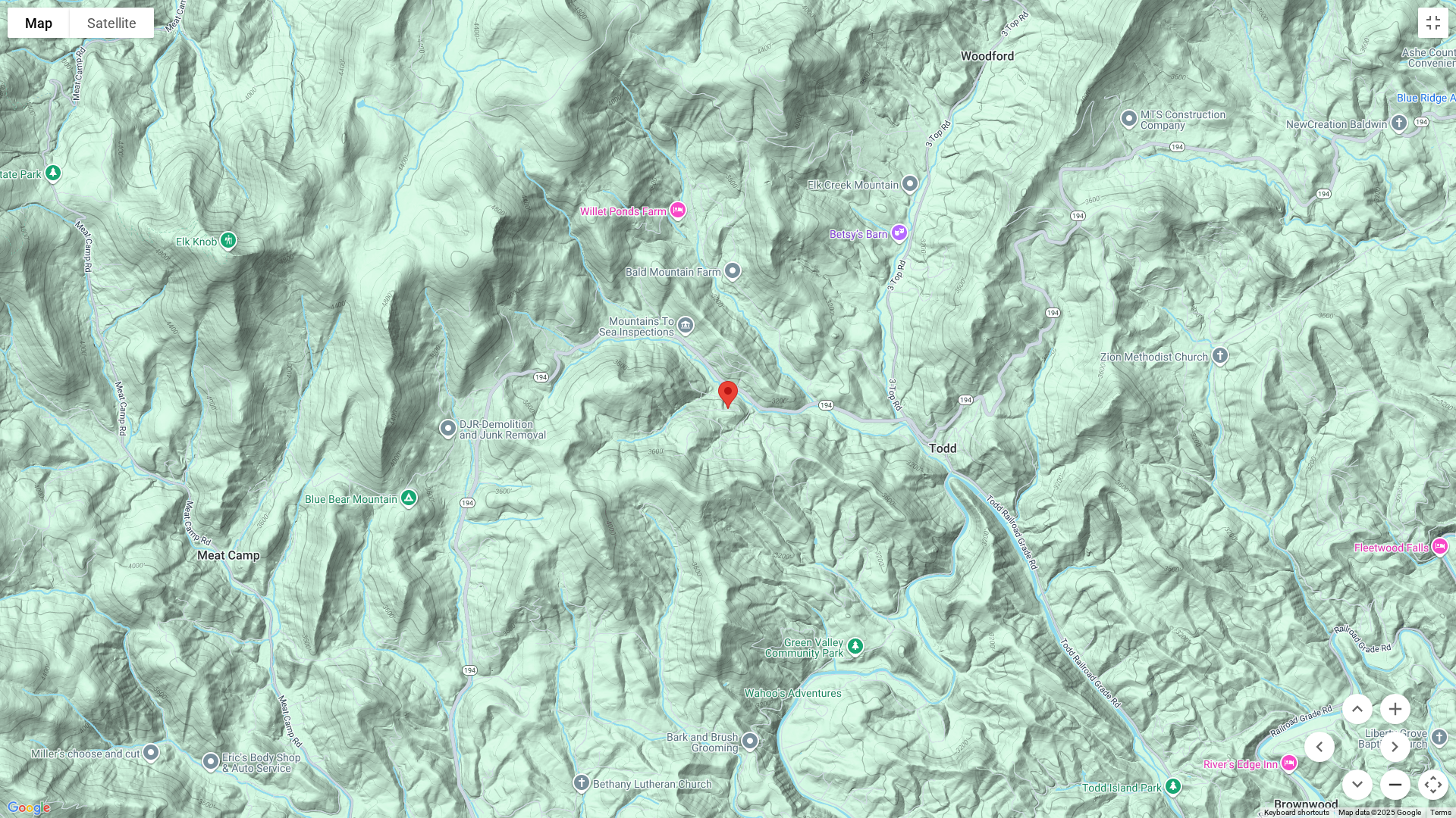
click at [1402, 689] on button "Zoom out" at bounding box center [1394, 784] width 31 height 31
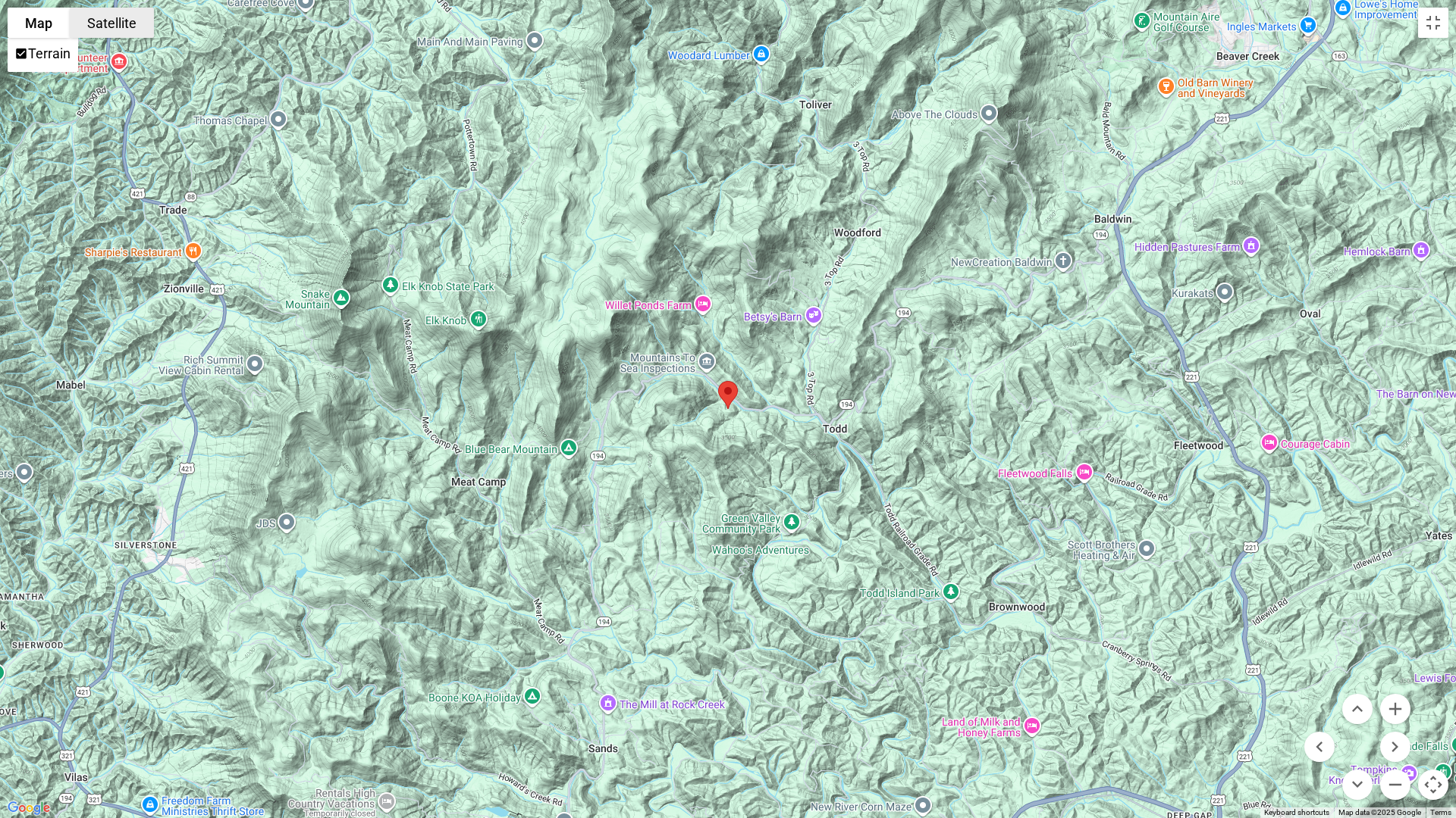
click at [95, 22] on button "Satellite" at bounding box center [112, 22] width 84 height 31
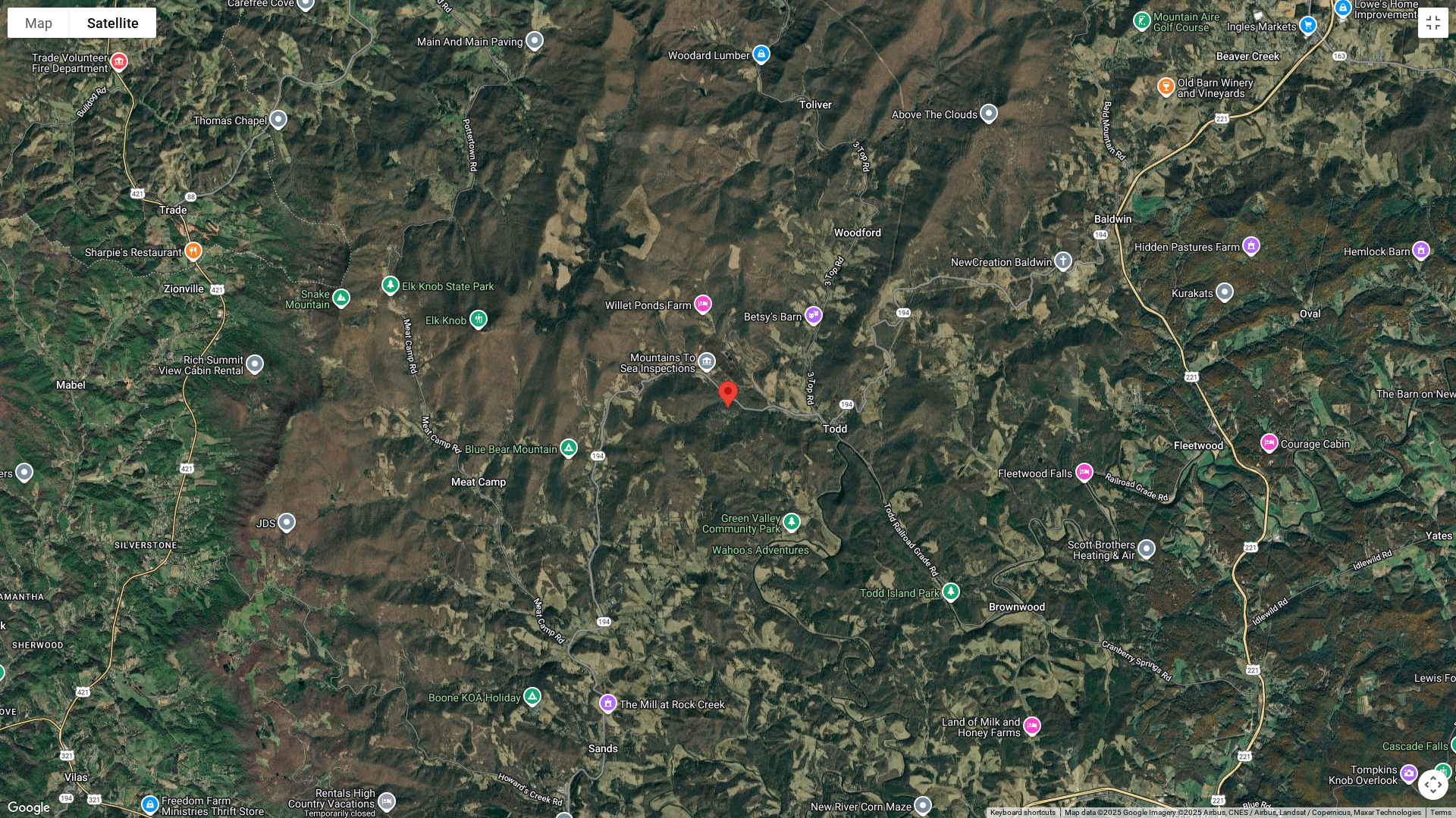
click at [1434, 689] on button "Map camera controls" at bounding box center [1433, 784] width 31 height 31
click at [1396, 689] on button "Zoom out" at bounding box center [1394, 784] width 31 height 31
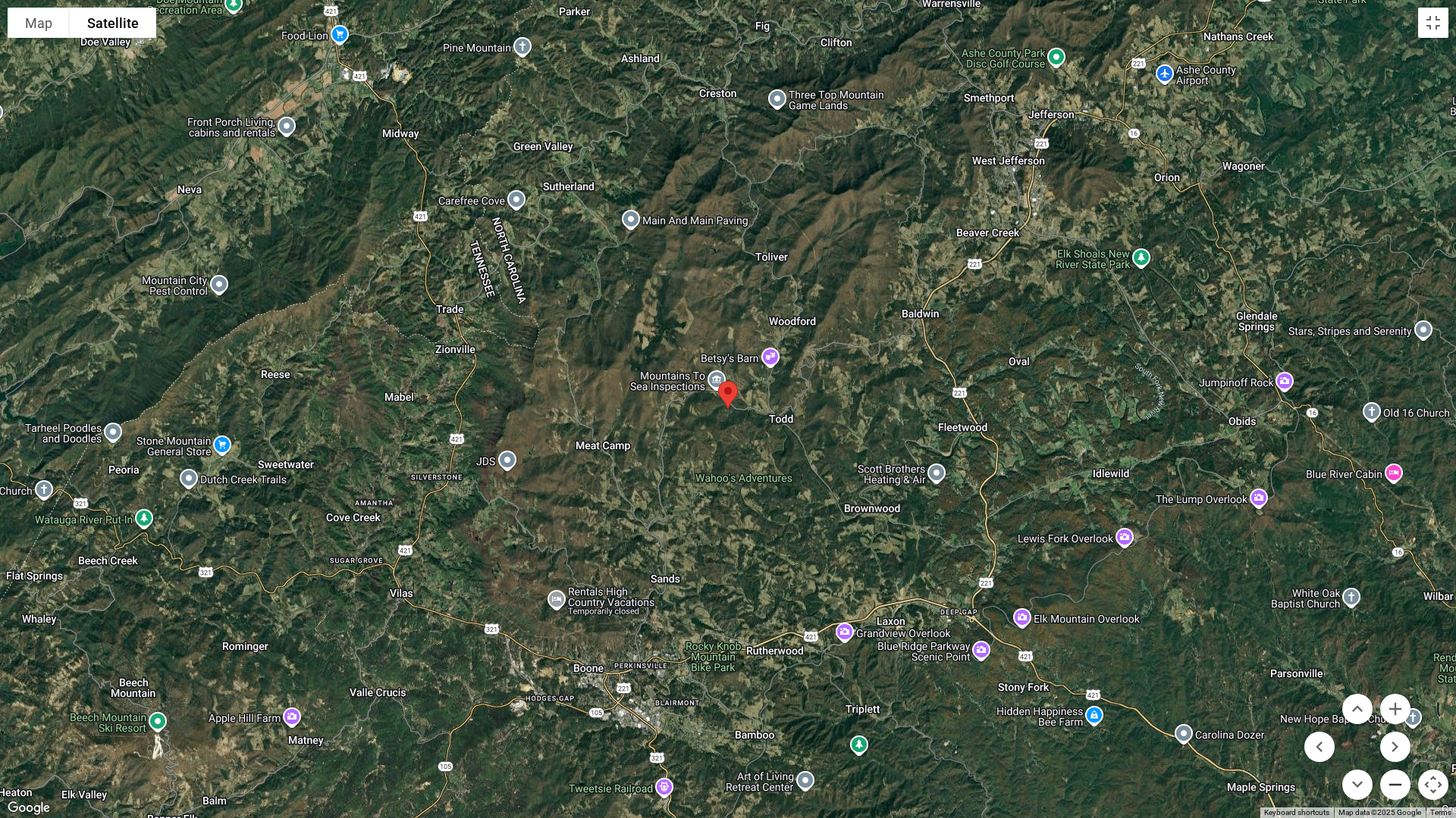
click at [1394, 689] on button "Zoom out" at bounding box center [1394, 784] width 31 height 31
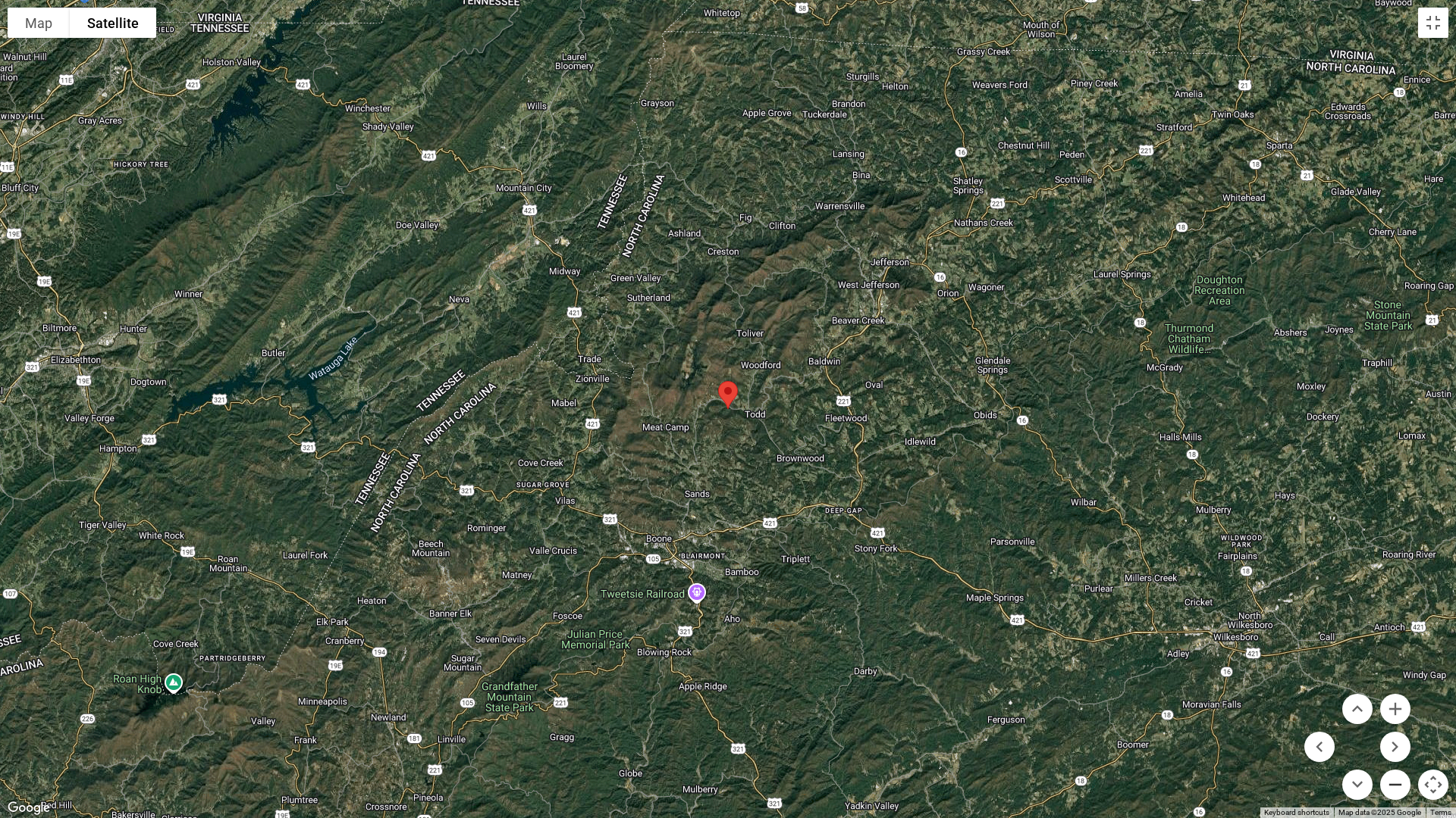
click at [1397, 689] on button "Zoom out" at bounding box center [1394, 784] width 31 height 31
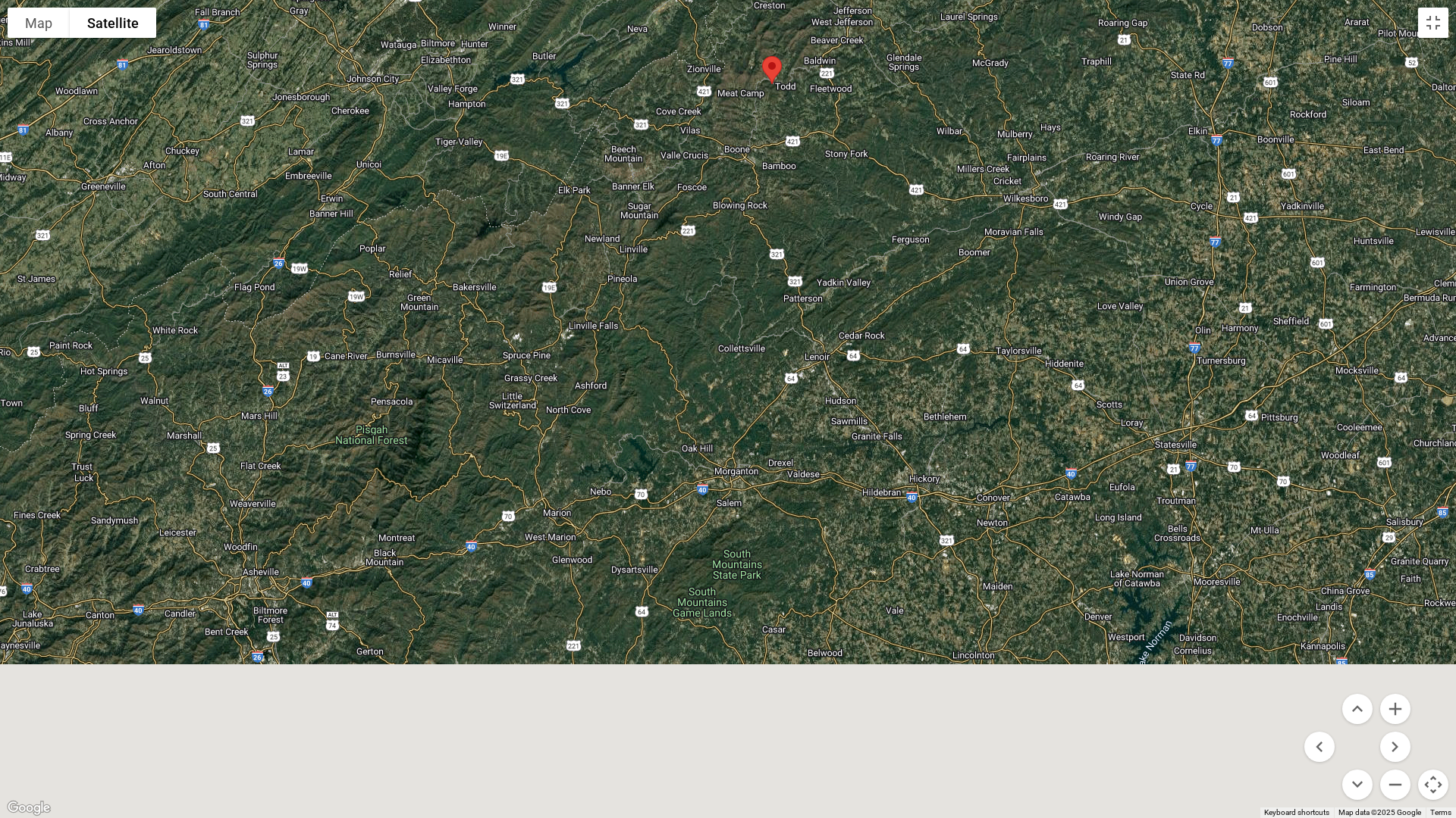
drag, startPoint x: 297, startPoint y: 644, endPoint x: 343, endPoint y: 319, distance: 328.2
click at [343, 319] on div at bounding box center [728, 409] width 1456 height 818
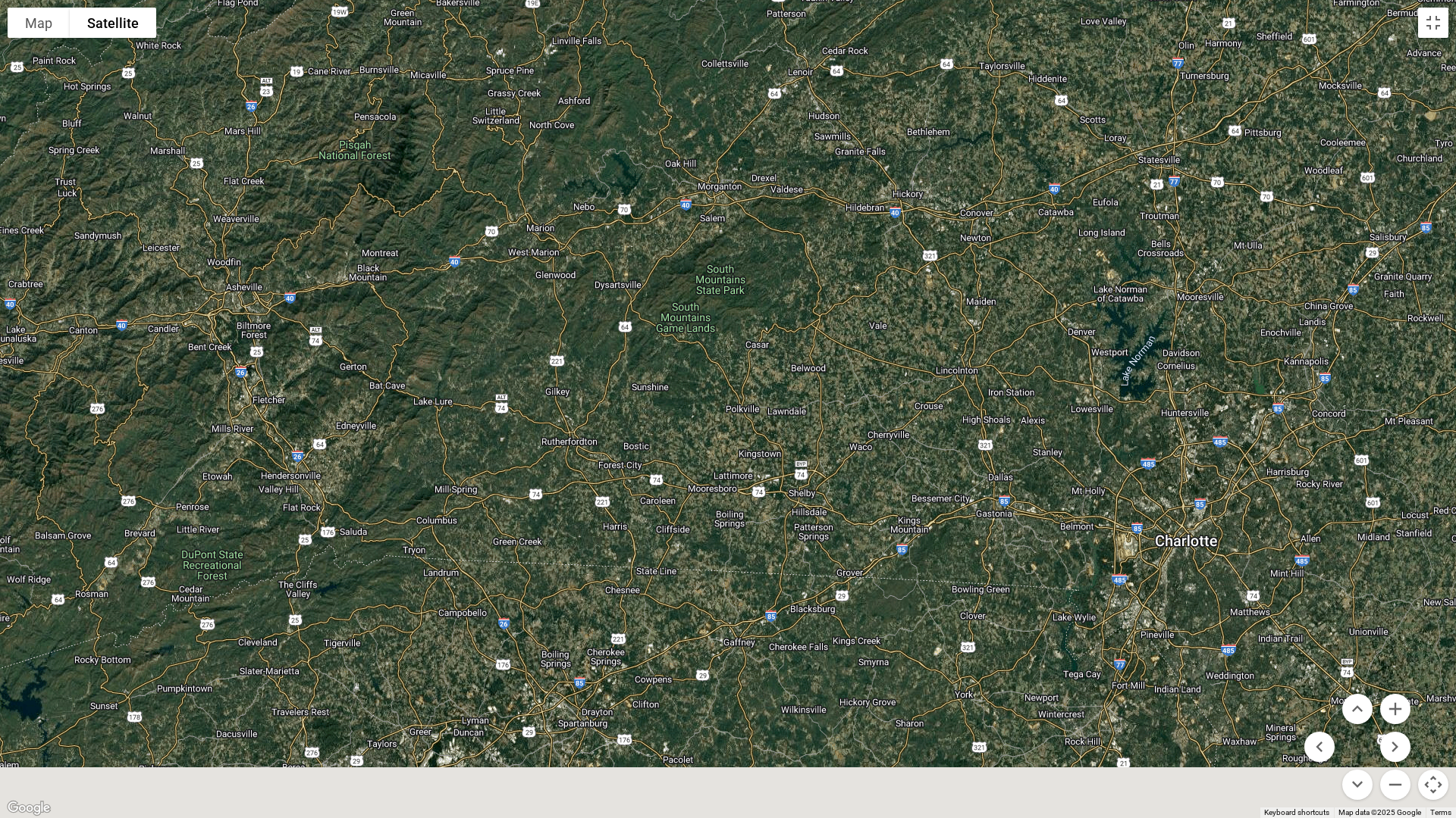
drag, startPoint x: 402, startPoint y: 563, endPoint x: 388, endPoint y: 276, distance: 287.3
click at [388, 276] on div at bounding box center [728, 409] width 1456 height 818
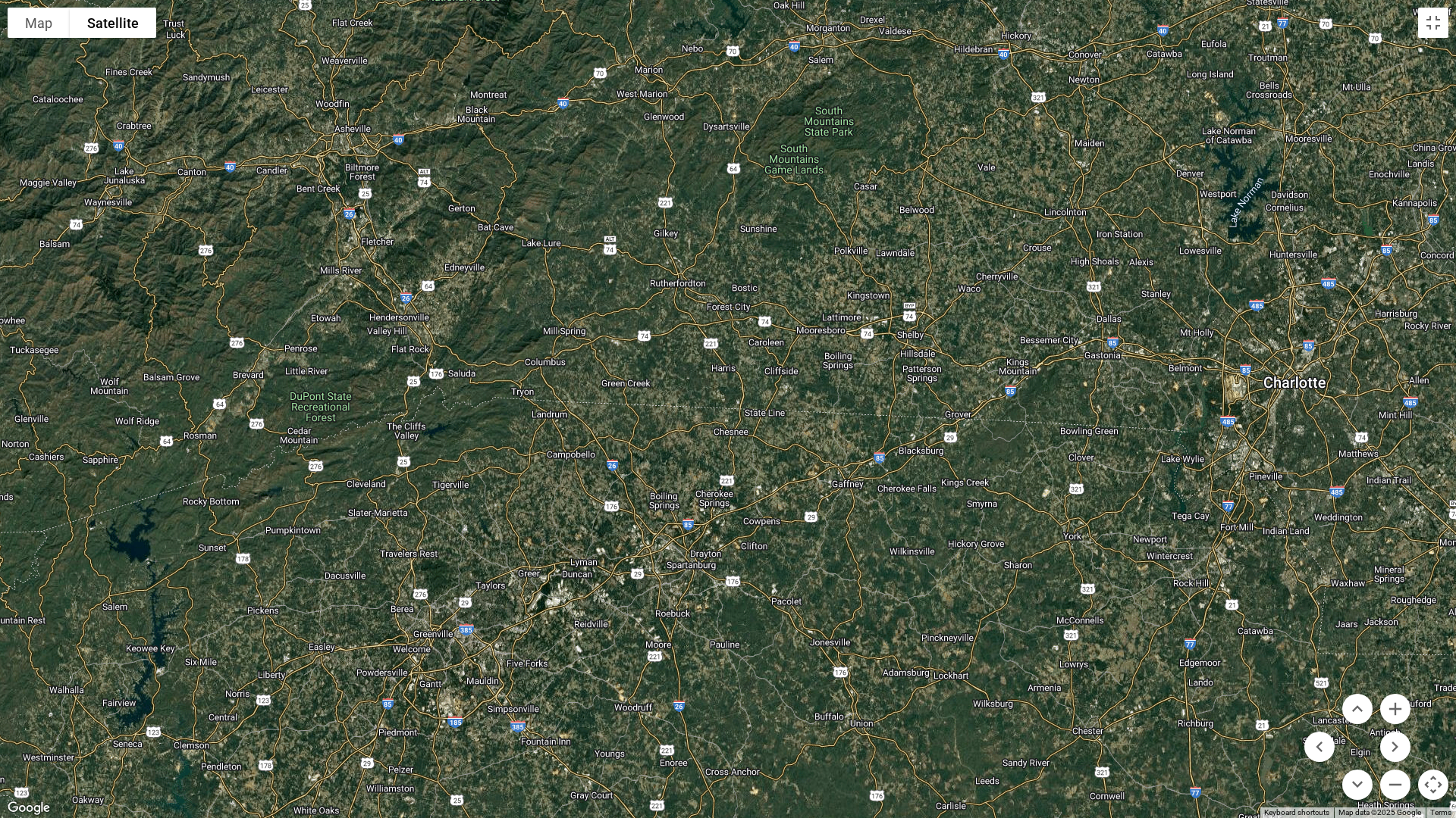
drag, startPoint x: 412, startPoint y: 400, endPoint x: 505, endPoint y: 227, distance: 196.4
click at [505, 227] on div at bounding box center [728, 409] width 1456 height 818
click at [1420, 23] on button "Toggle fullscreen view" at bounding box center [1433, 22] width 31 height 31
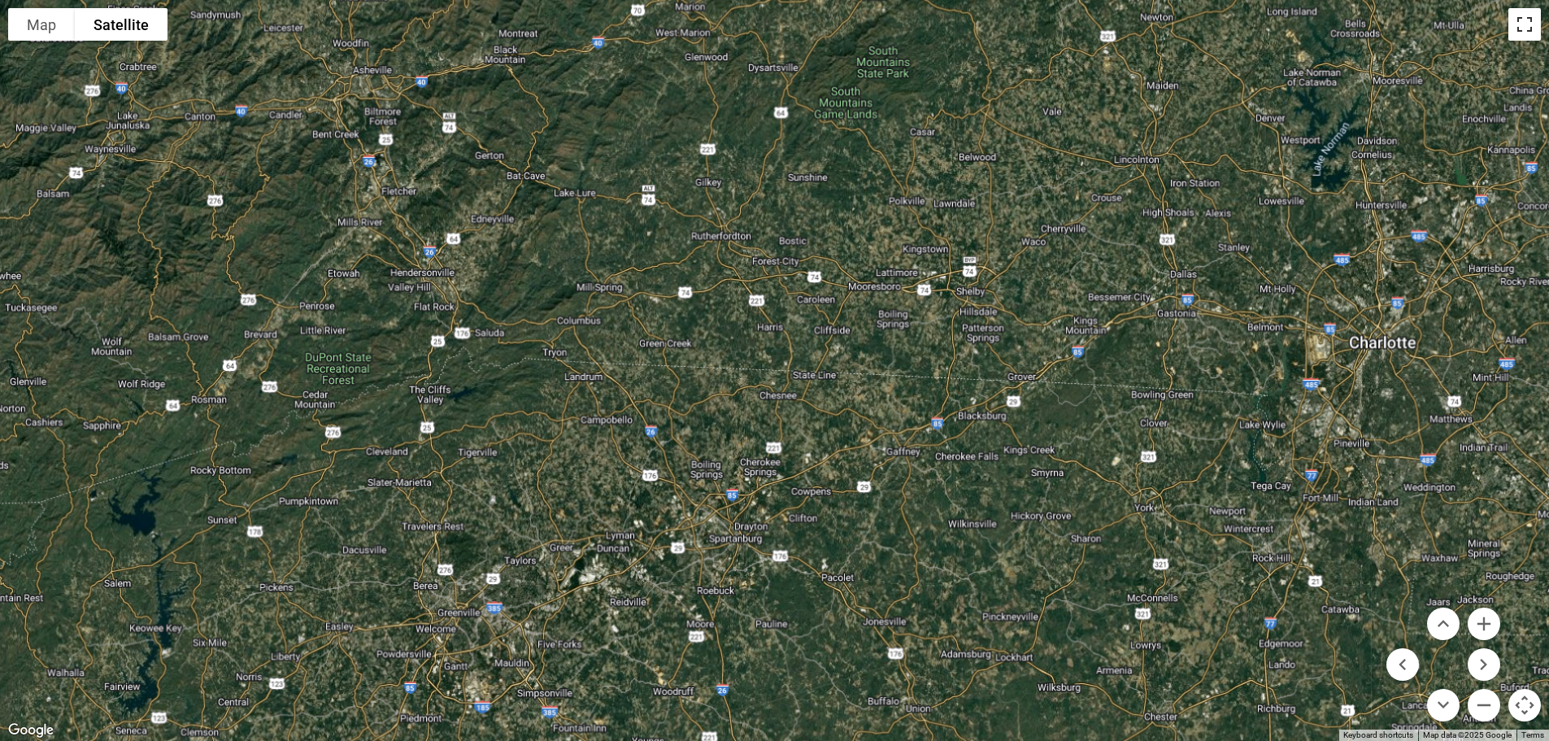
scroll to position [3899, 0]
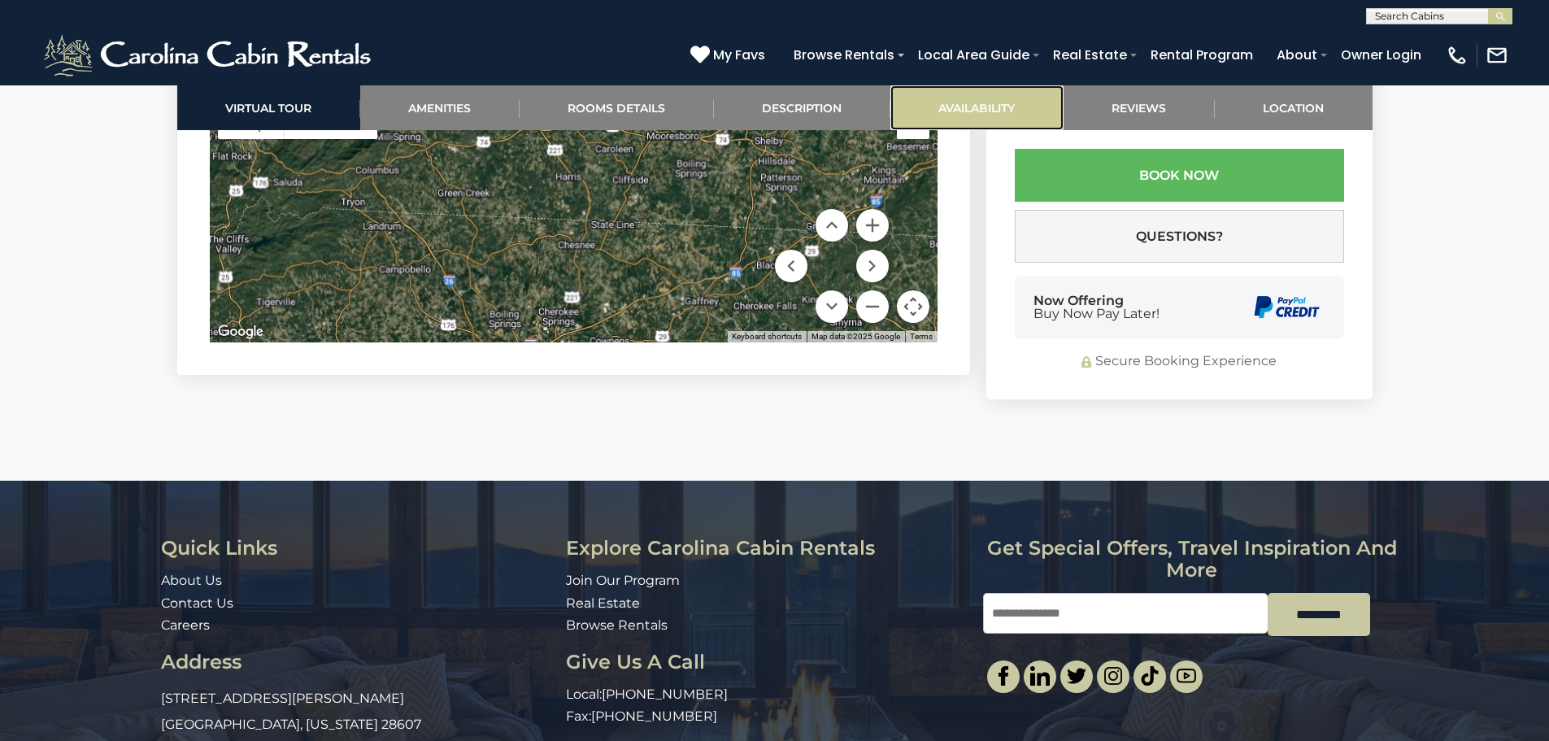
click at [974, 113] on link "Availability" at bounding box center [977, 107] width 173 height 45
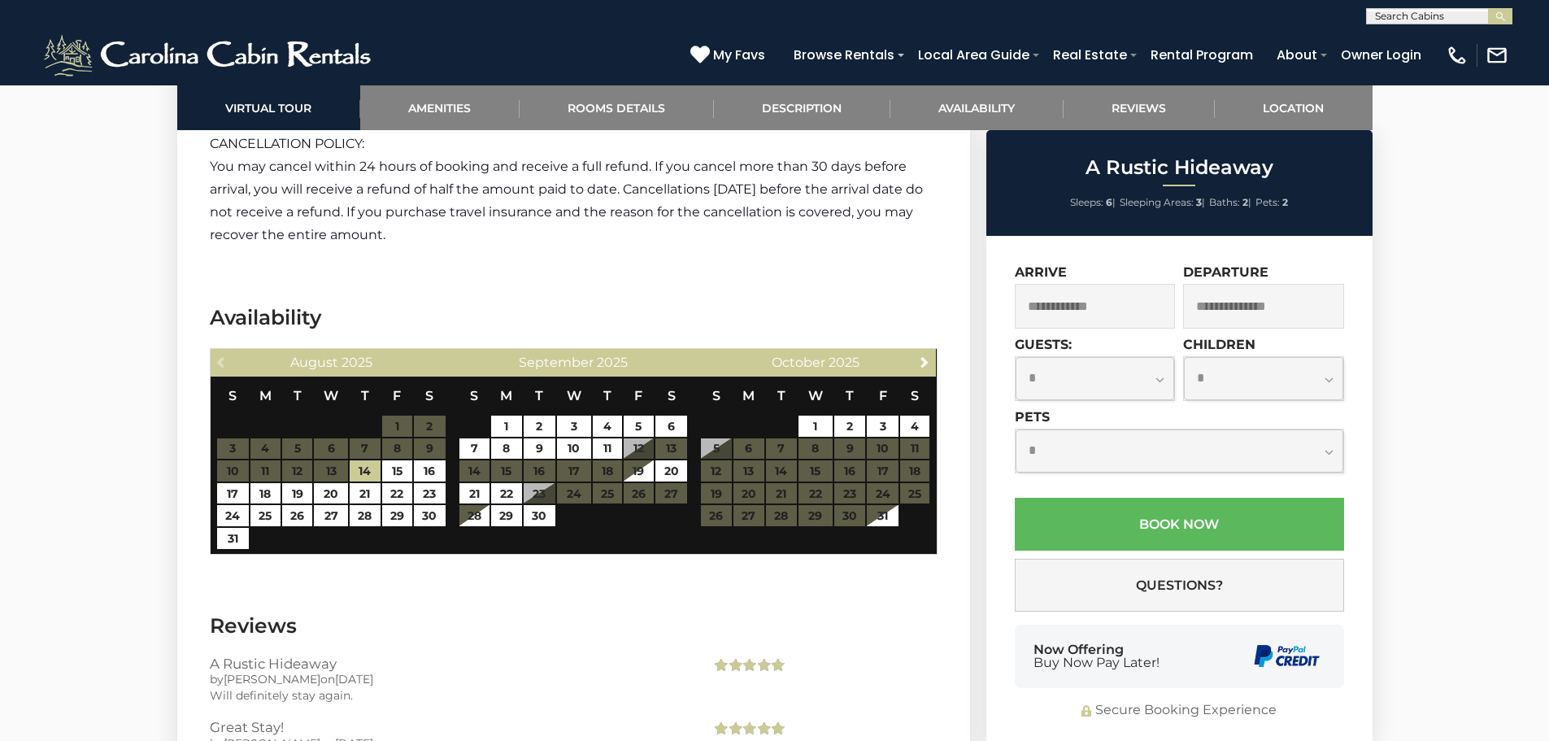
scroll to position [2802, 0]
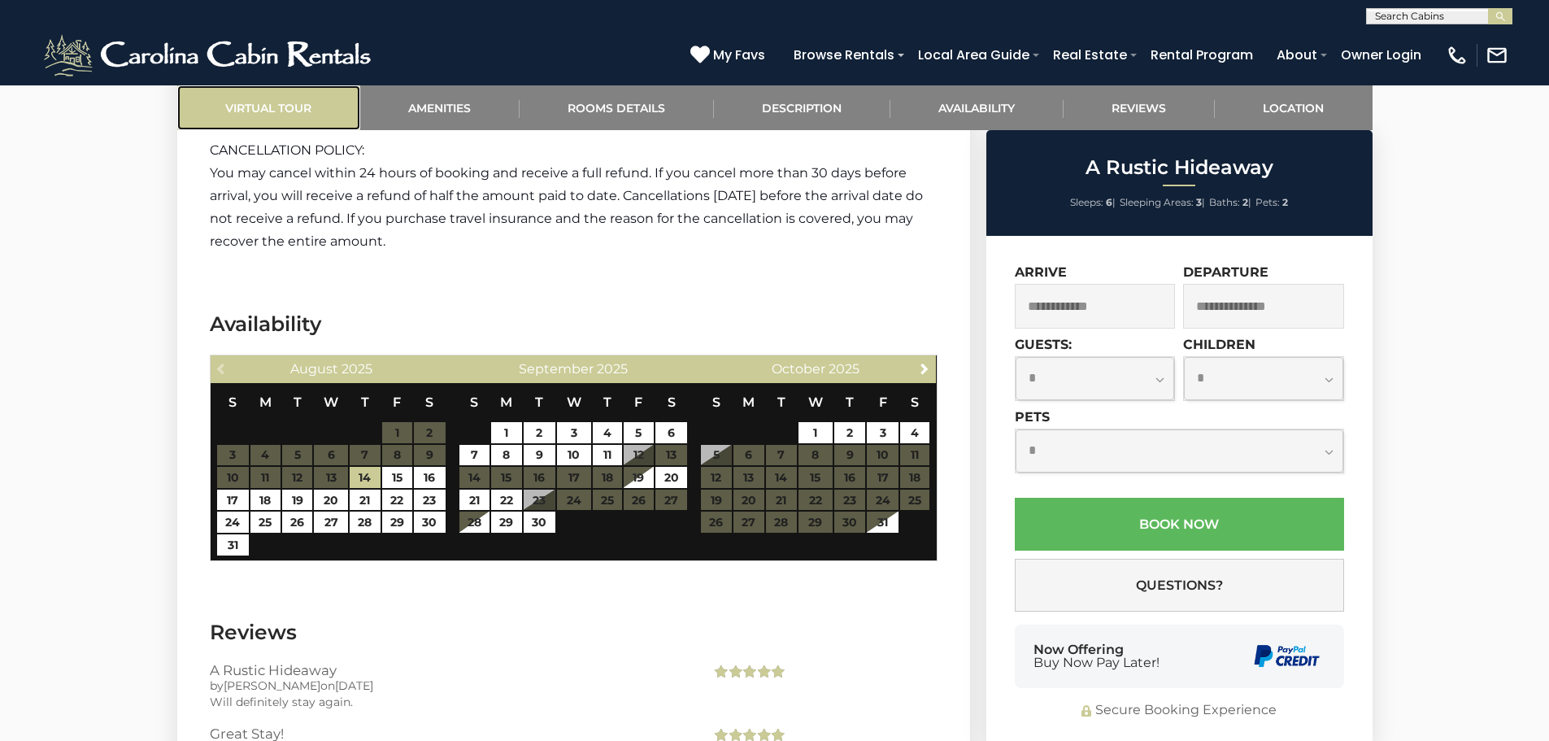
click at [287, 112] on link "Virtual Tour" at bounding box center [268, 107] width 183 height 45
click at [287, 111] on link "Virtual Tour" at bounding box center [268, 107] width 183 height 45
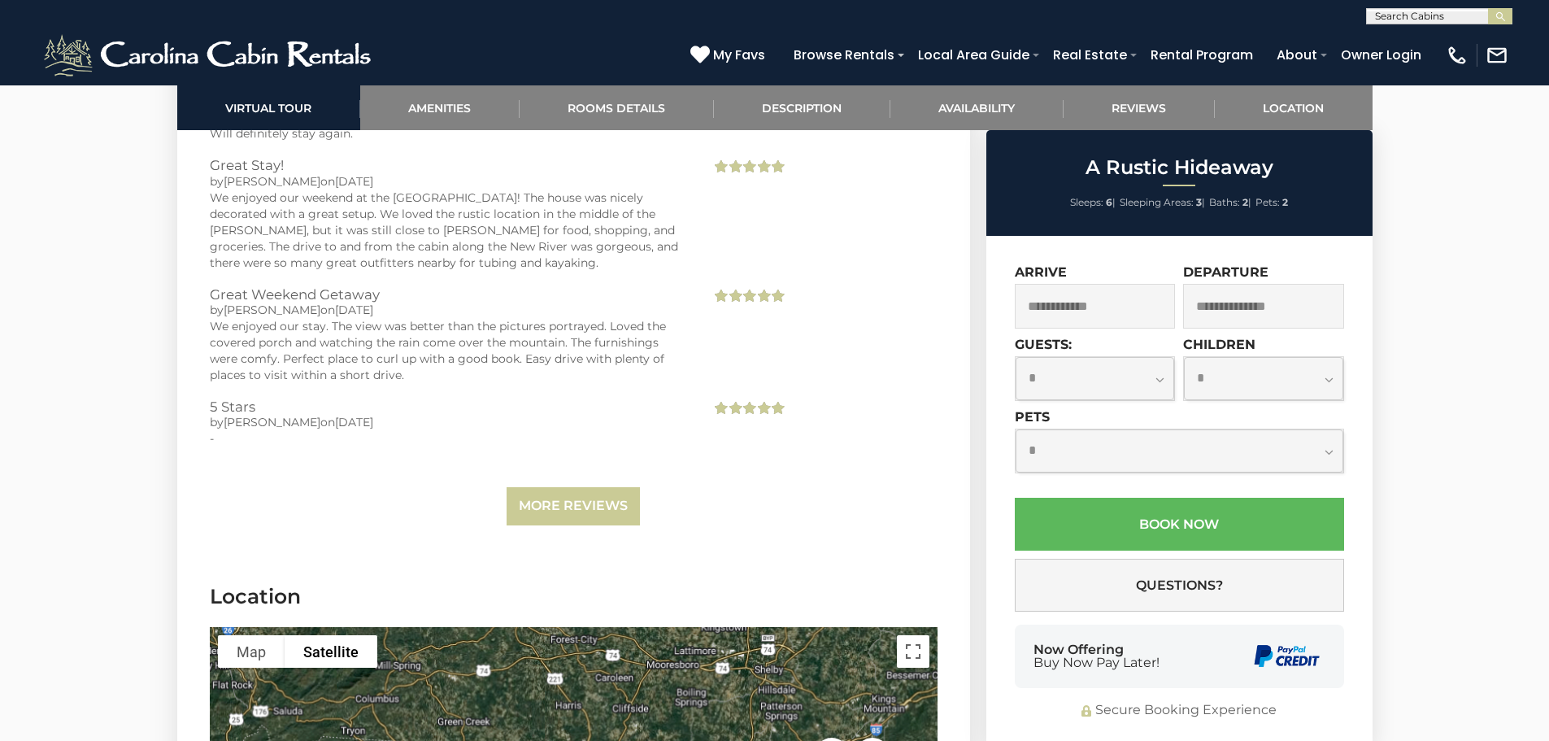
scroll to position [3208, 0]
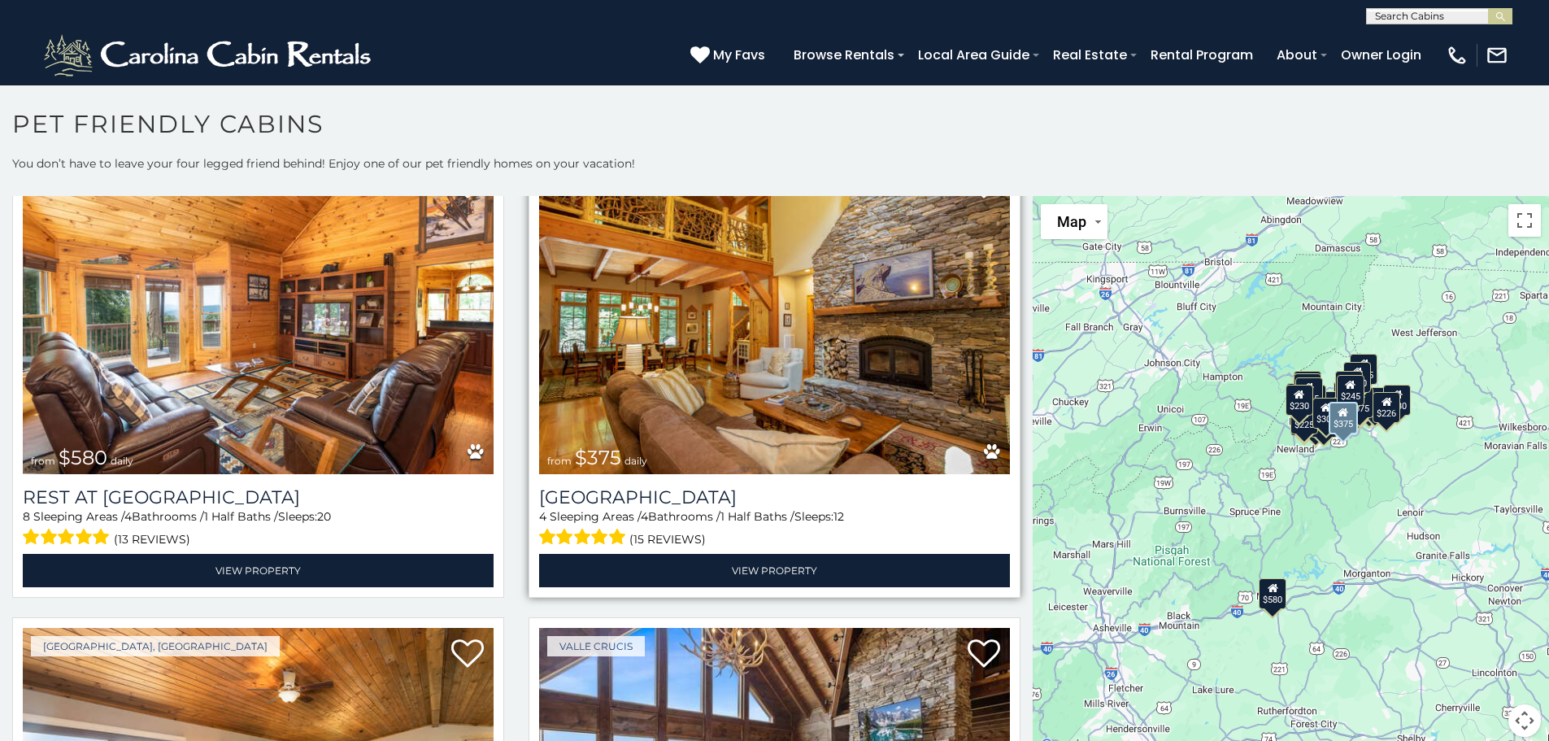
scroll to position [163, 0]
